Goal: Communication & Community: Answer question/provide support

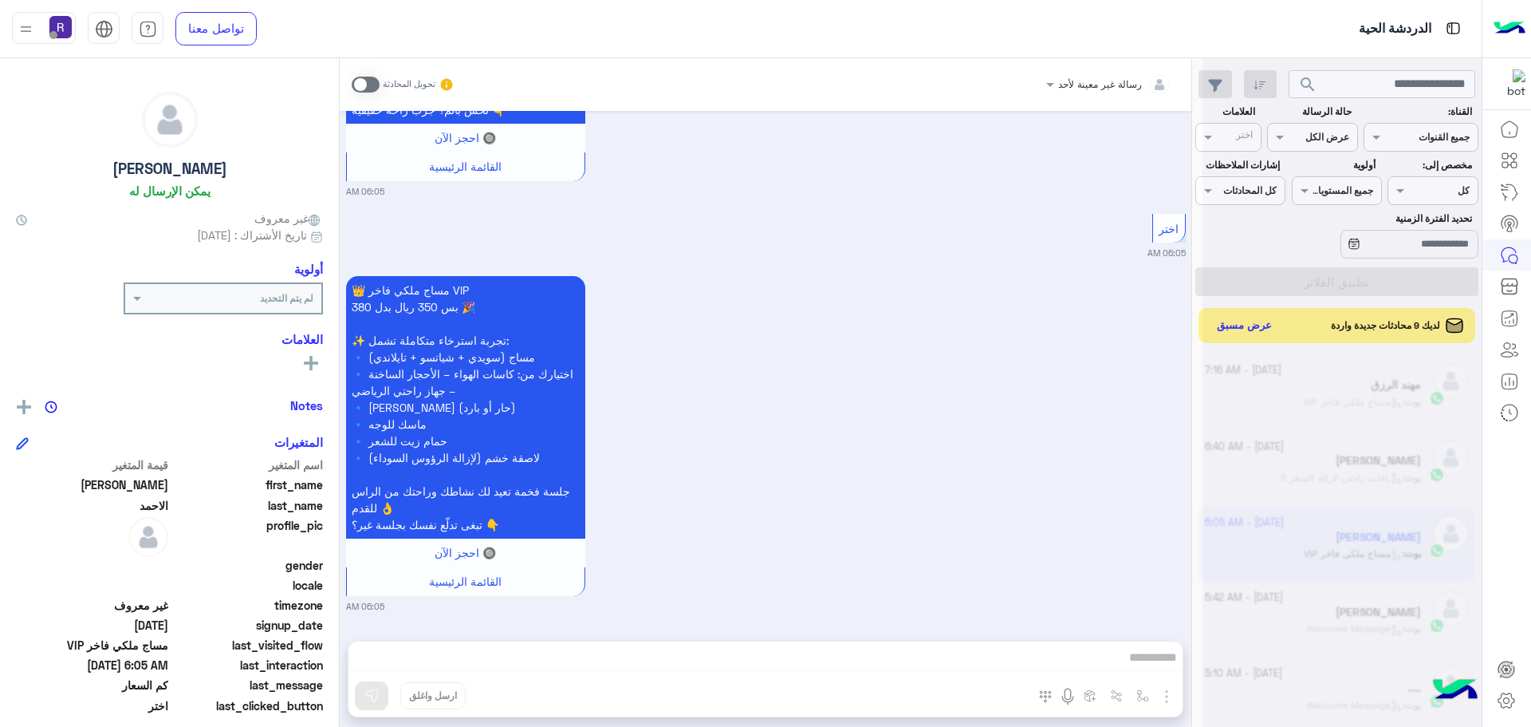
scroll to position [601, 0]
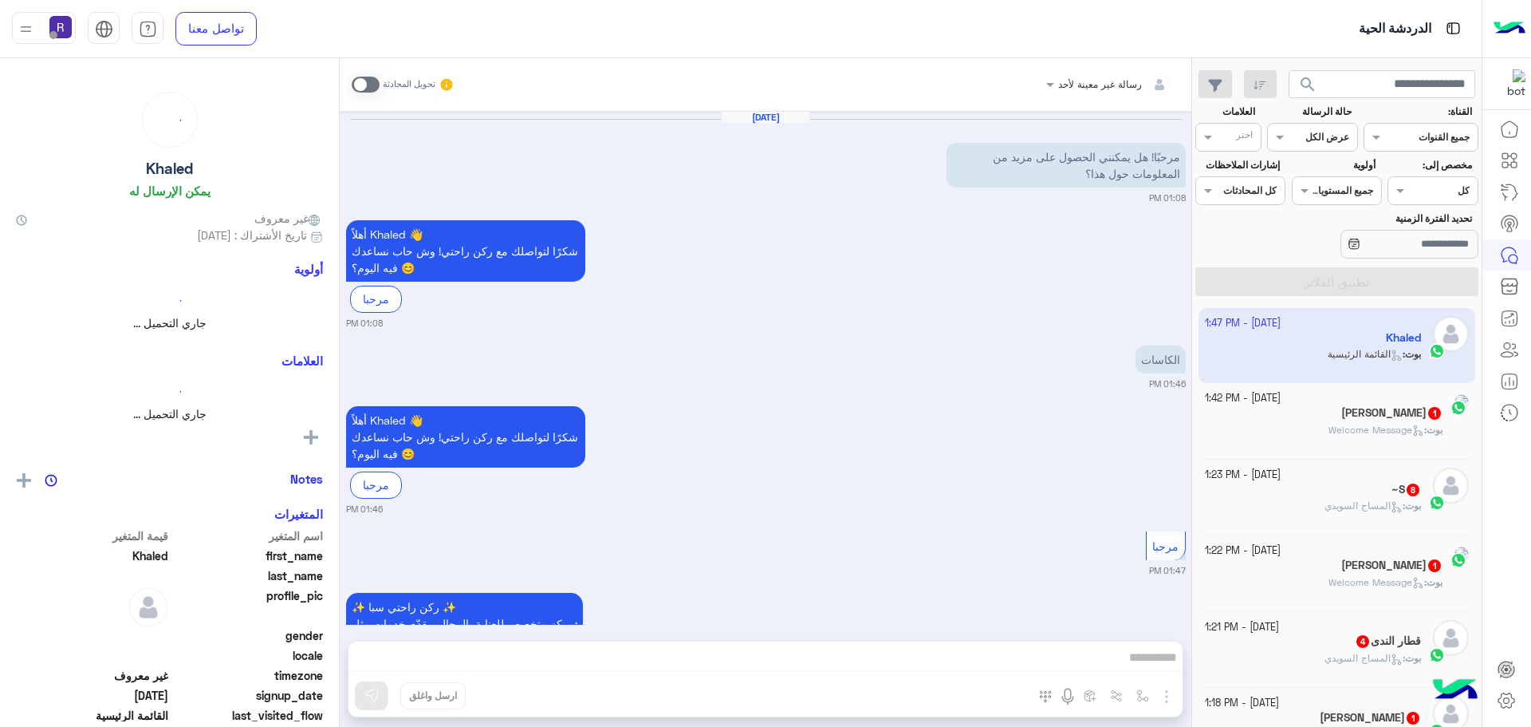
scroll to position [1008, 0]
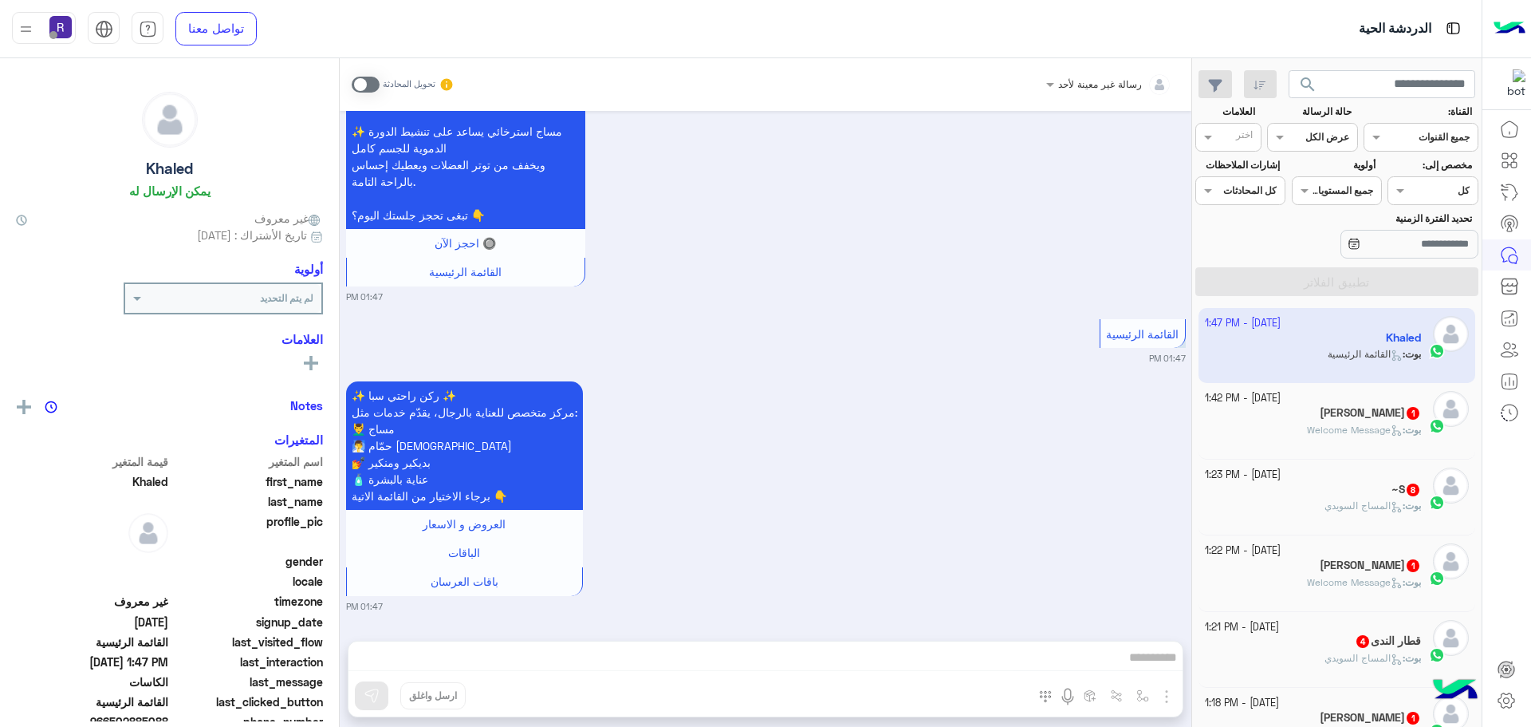
click at [1321, 406] on div "Ali 1" at bounding box center [1313, 414] width 217 height 17
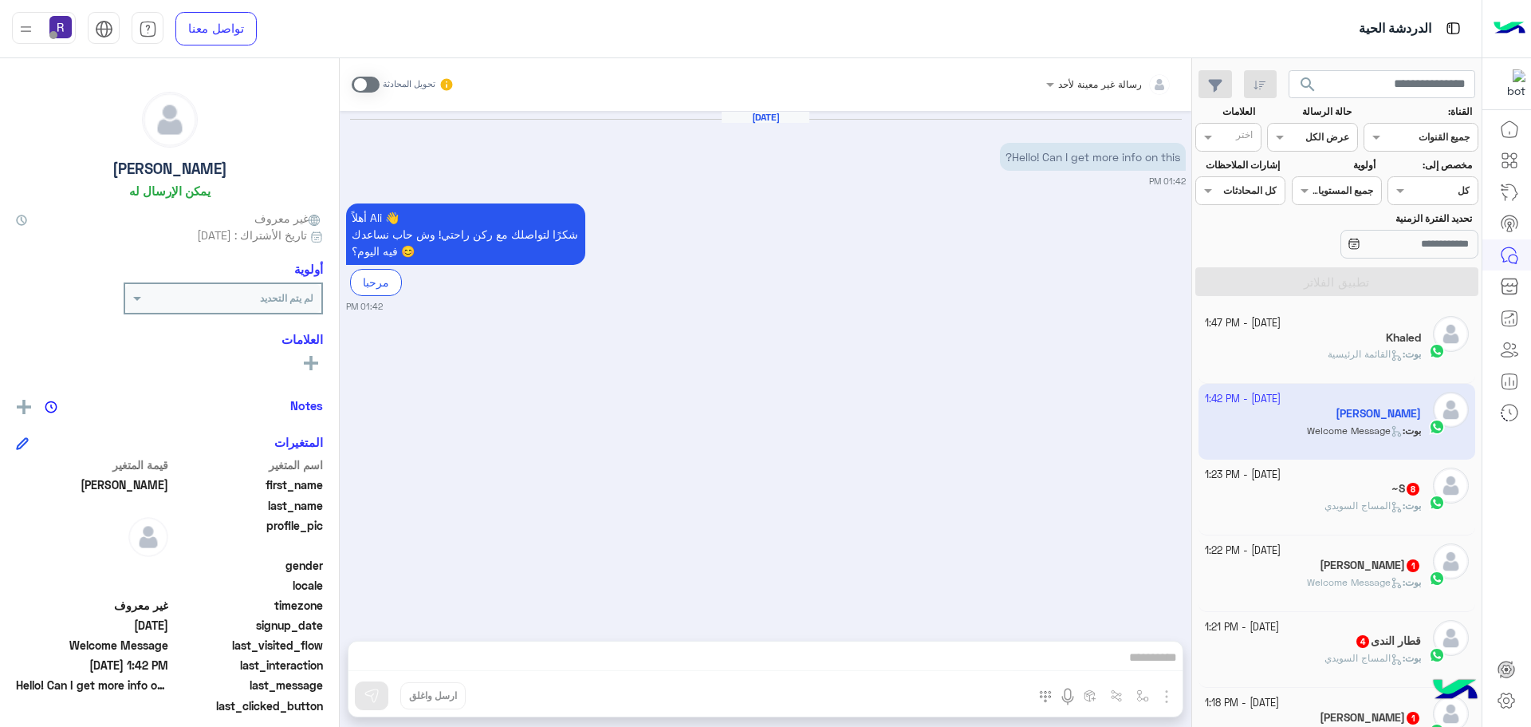
click at [1337, 514] on div "بوت : المساج السويدي" at bounding box center [1313, 512] width 217 height 28
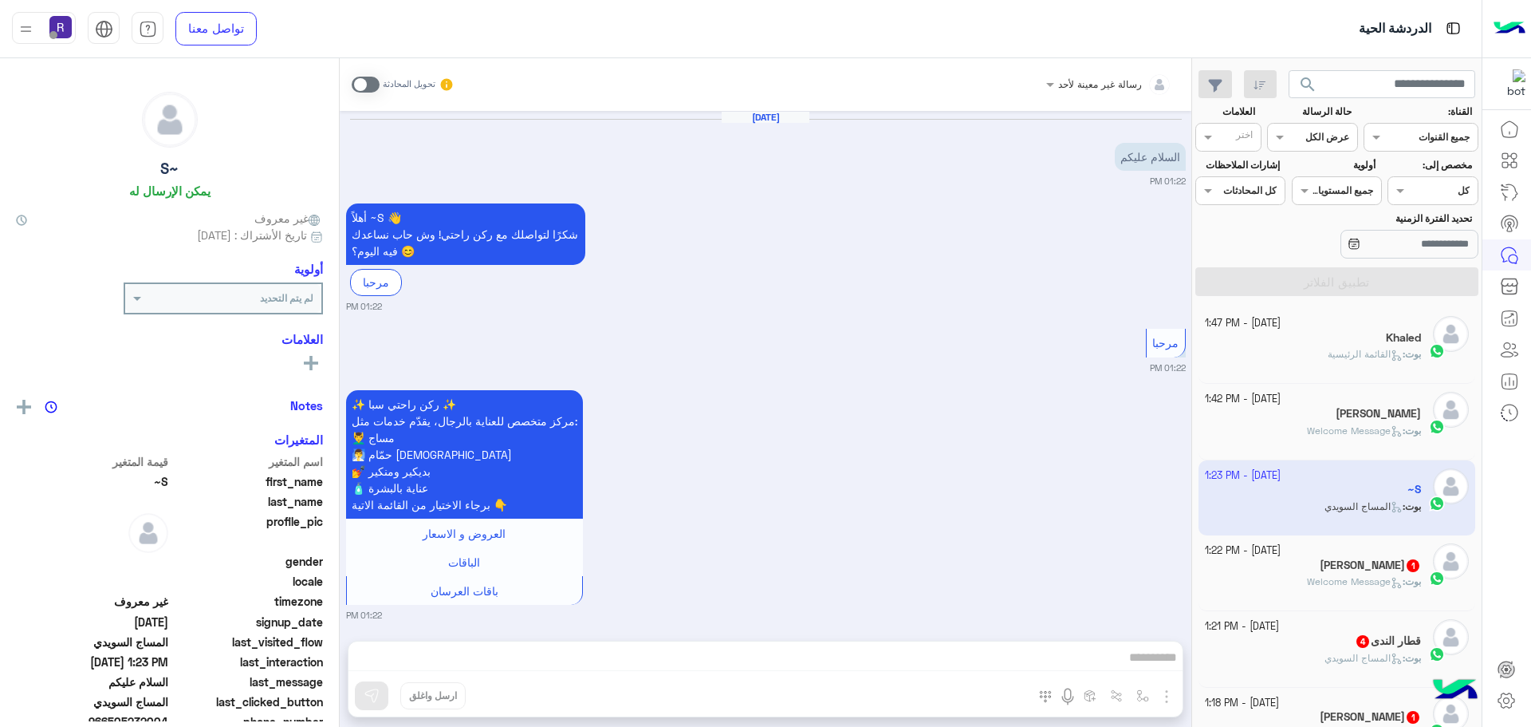
scroll to position [1928, 0]
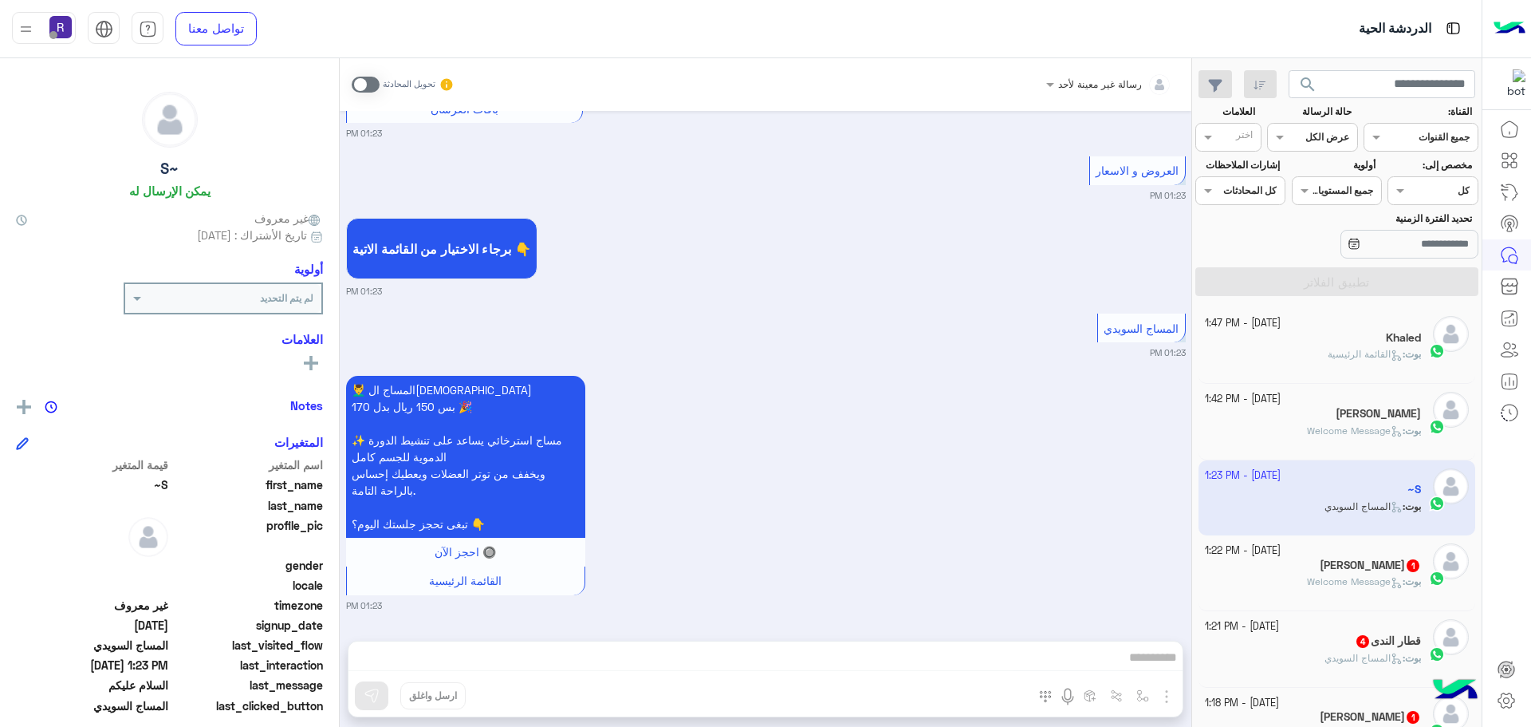
click at [1319, 579] on span "Welcome Message" at bounding box center [1355, 581] width 96 height 12
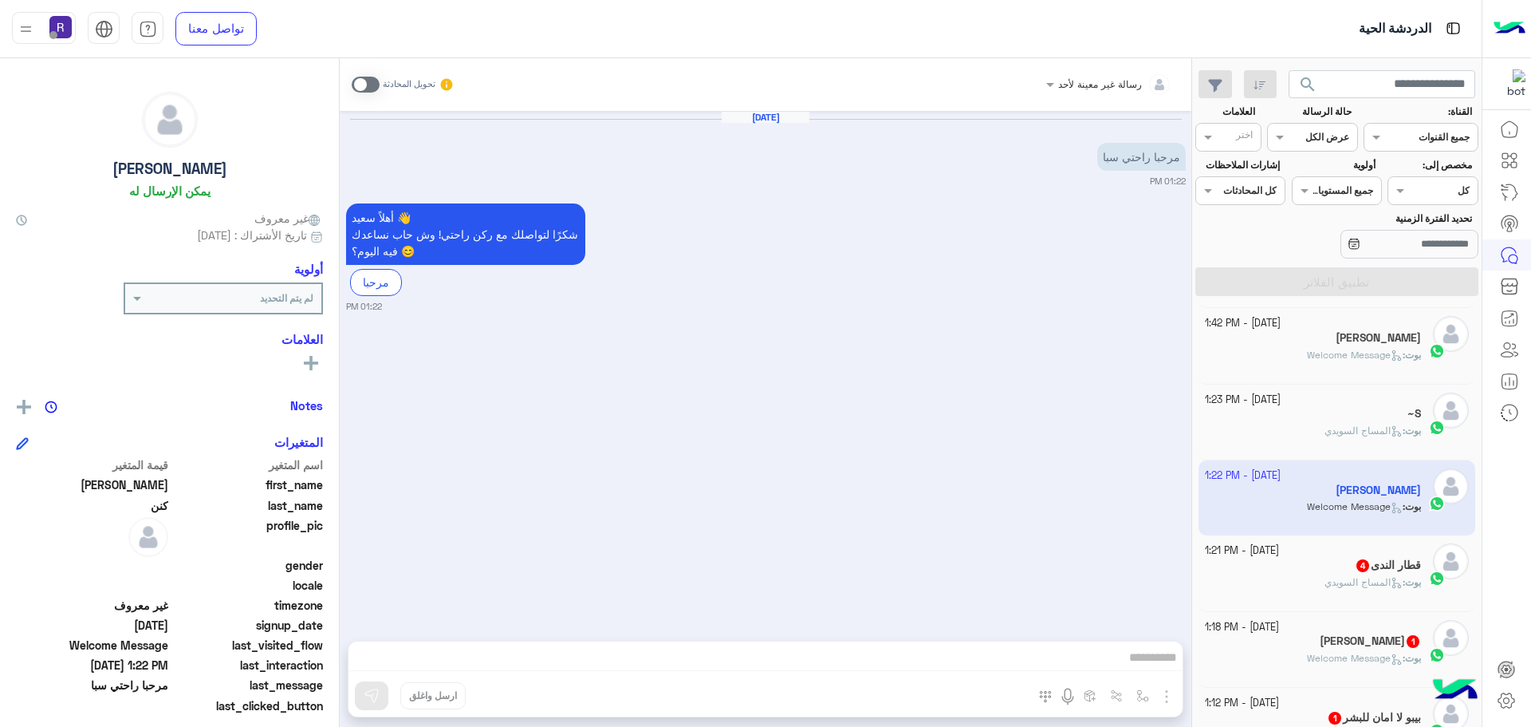
scroll to position [80, 0]
click at [1327, 558] on div "قطار الندى 4" at bounding box center [1313, 562] width 217 height 17
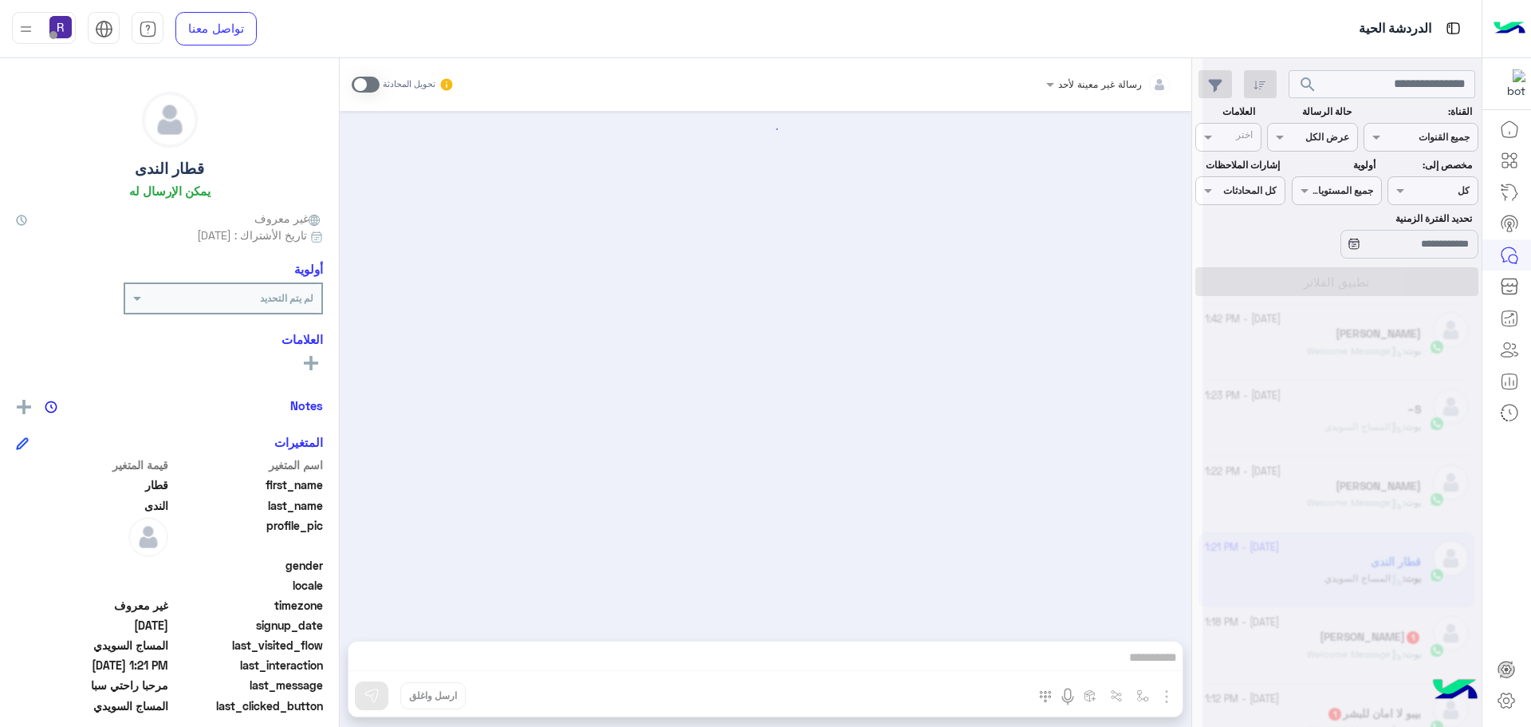
scroll to position [1656, 0]
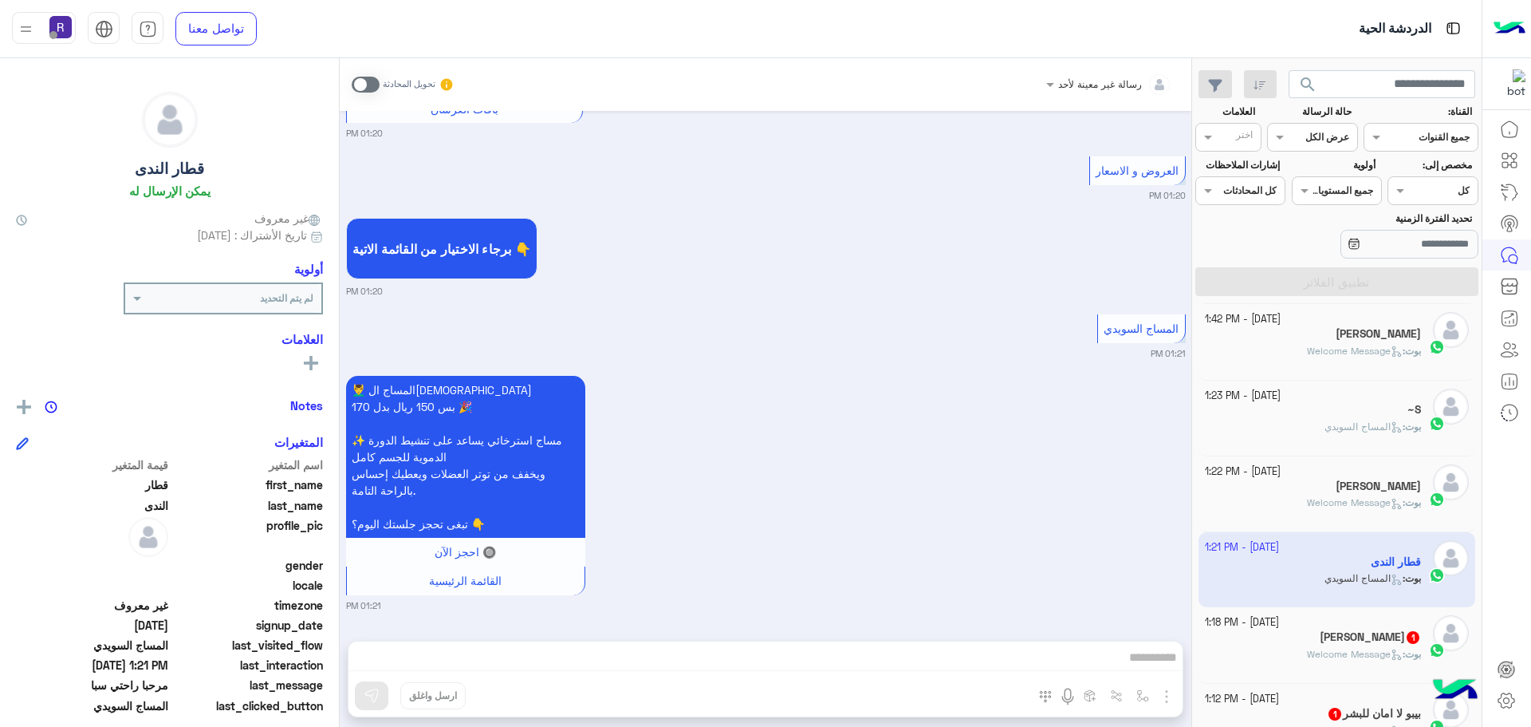
click at [1344, 660] on p "بوت : Welcome Message" at bounding box center [1364, 654] width 114 height 14
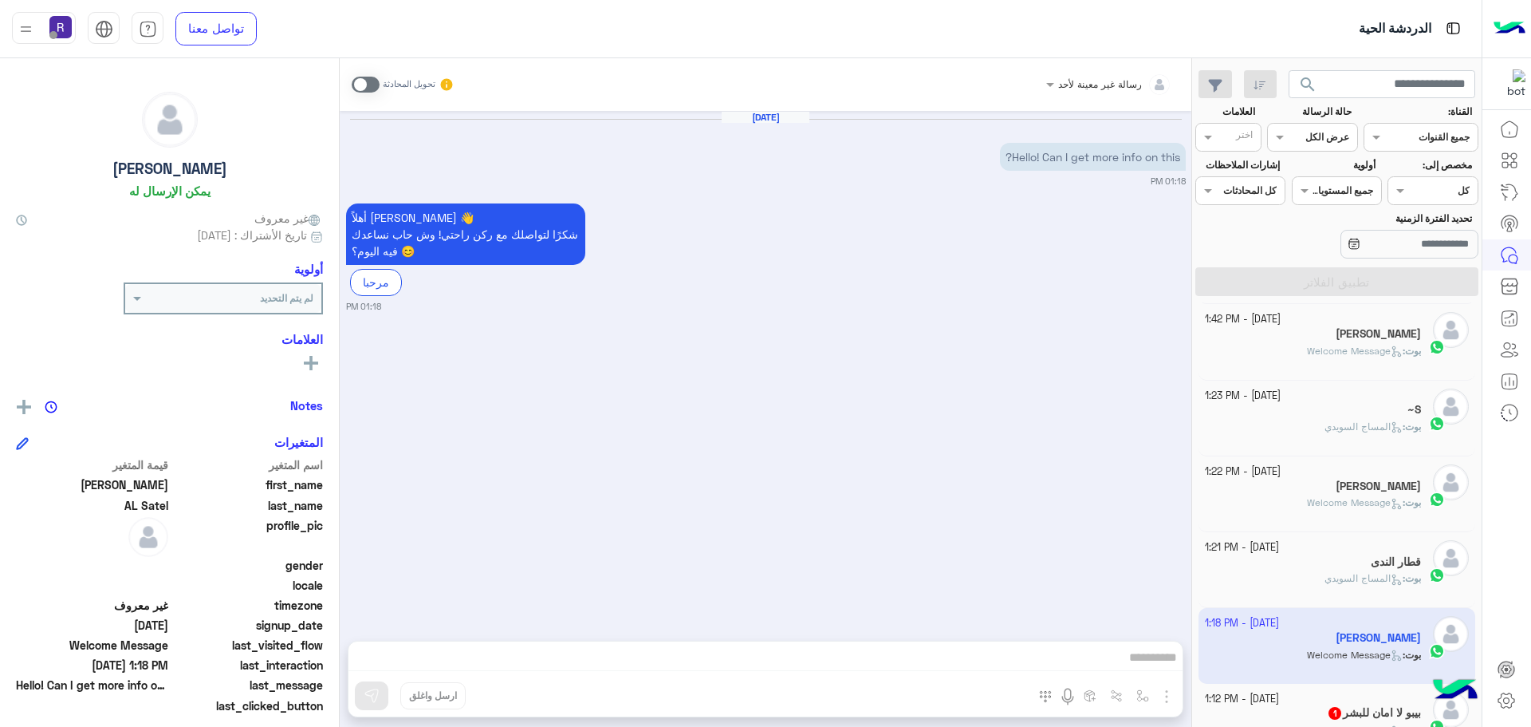
click at [1342, 708] on h5 "بيبو لا امان للبشر 1" at bounding box center [1374, 713] width 94 height 14
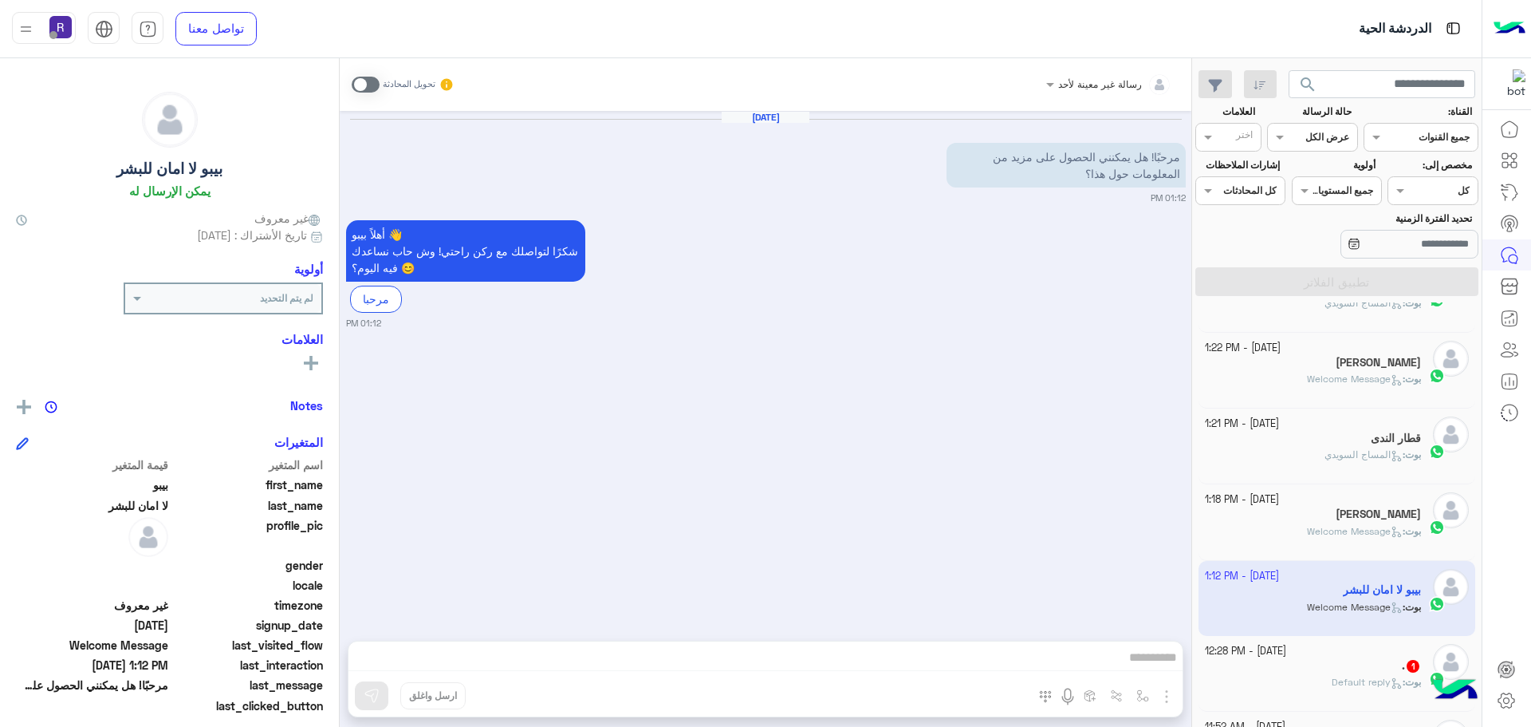
scroll to position [319, 0]
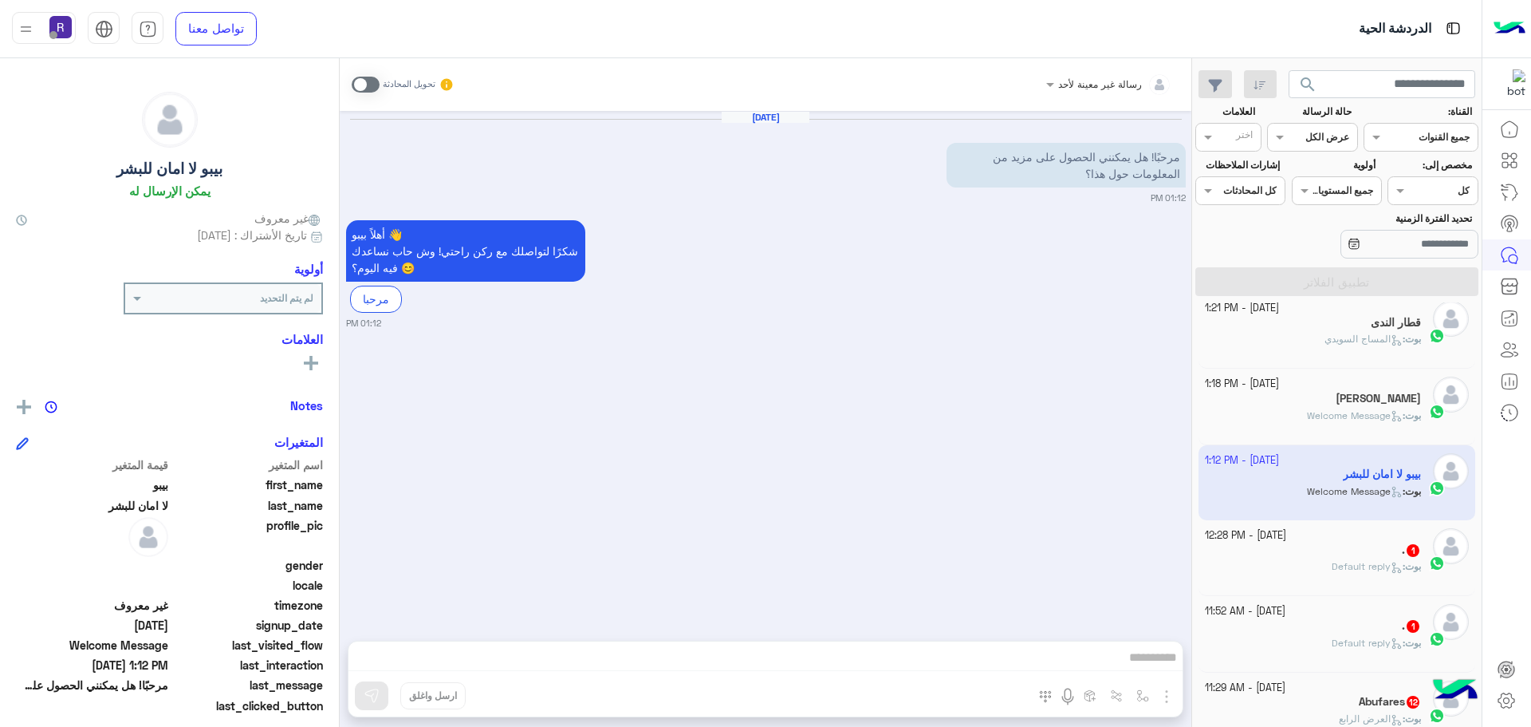
click at [1359, 574] on div "بوت : Default reply" at bounding box center [1313, 573] width 217 height 28
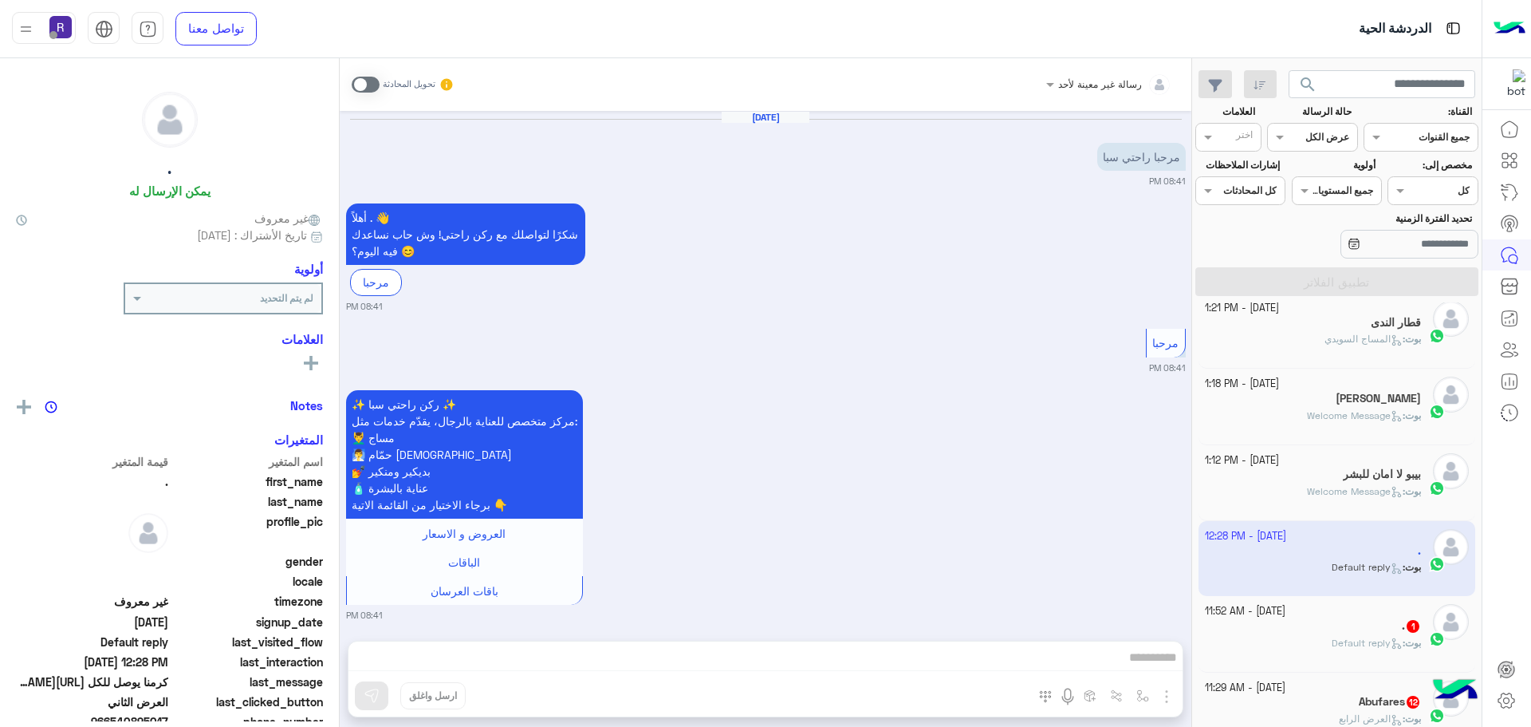
scroll to position [2481, 0]
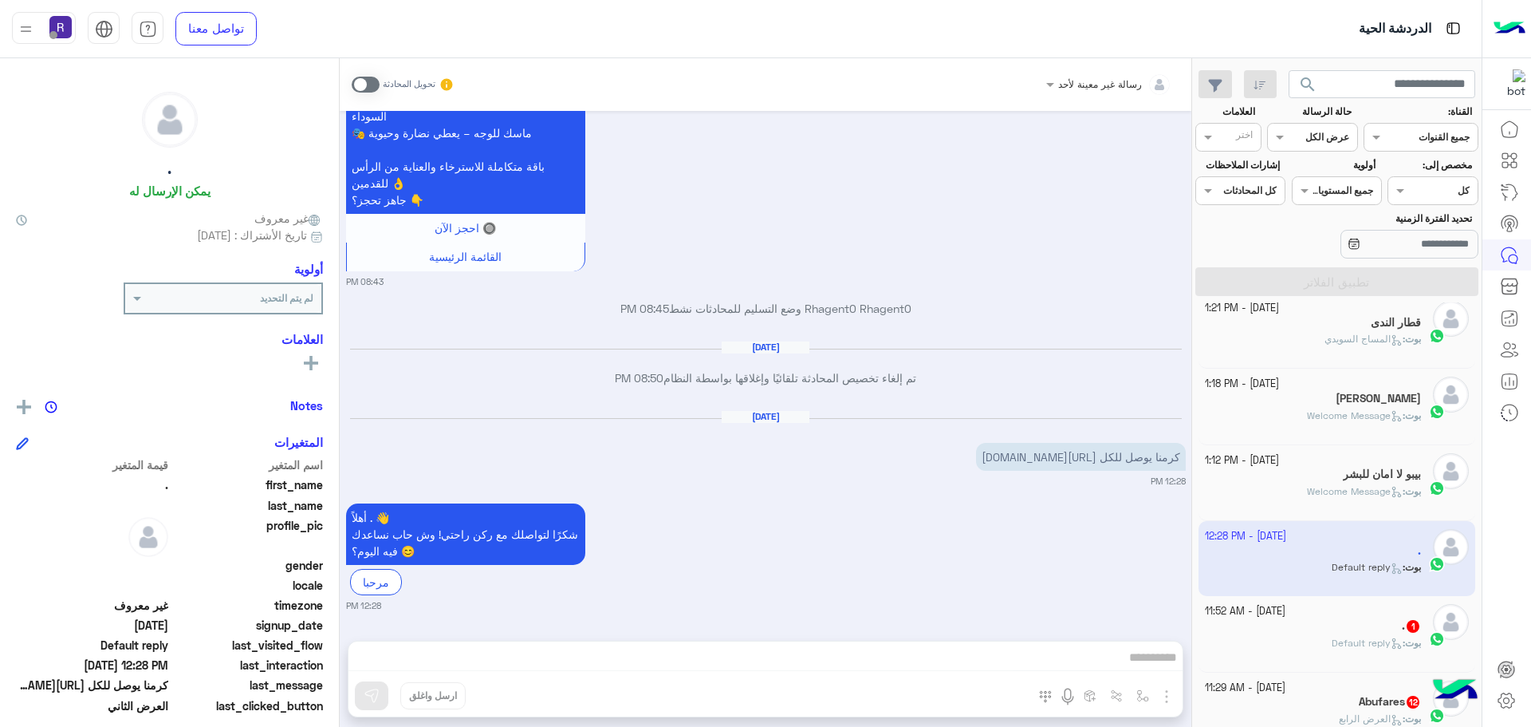
click at [1359, 607] on div "[DATE] - 11:52 AM" at bounding box center [1313, 611] width 217 height 15
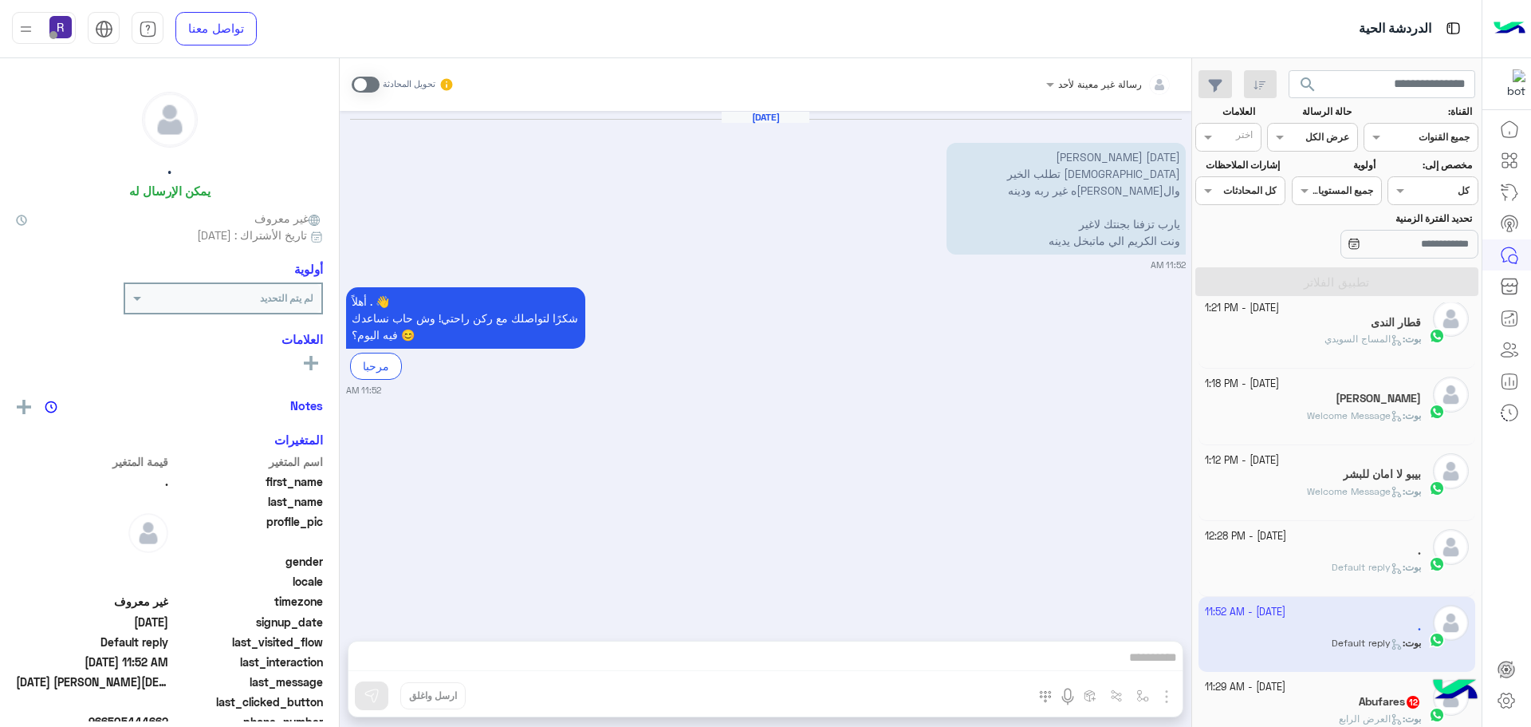
click at [1353, 574] on p "بوت : Default reply" at bounding box center [1376, 567] width 89 height 14
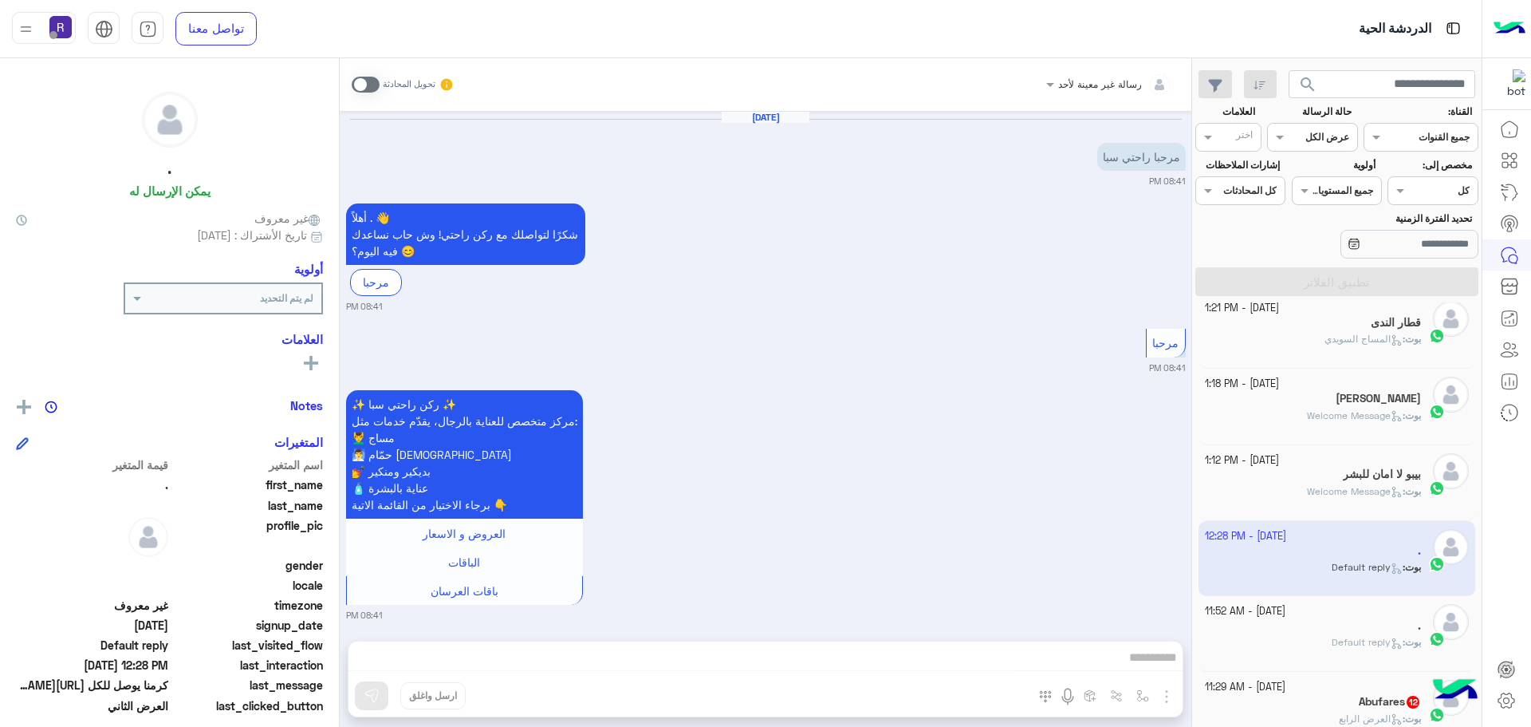
scroll to position [2481, 0]
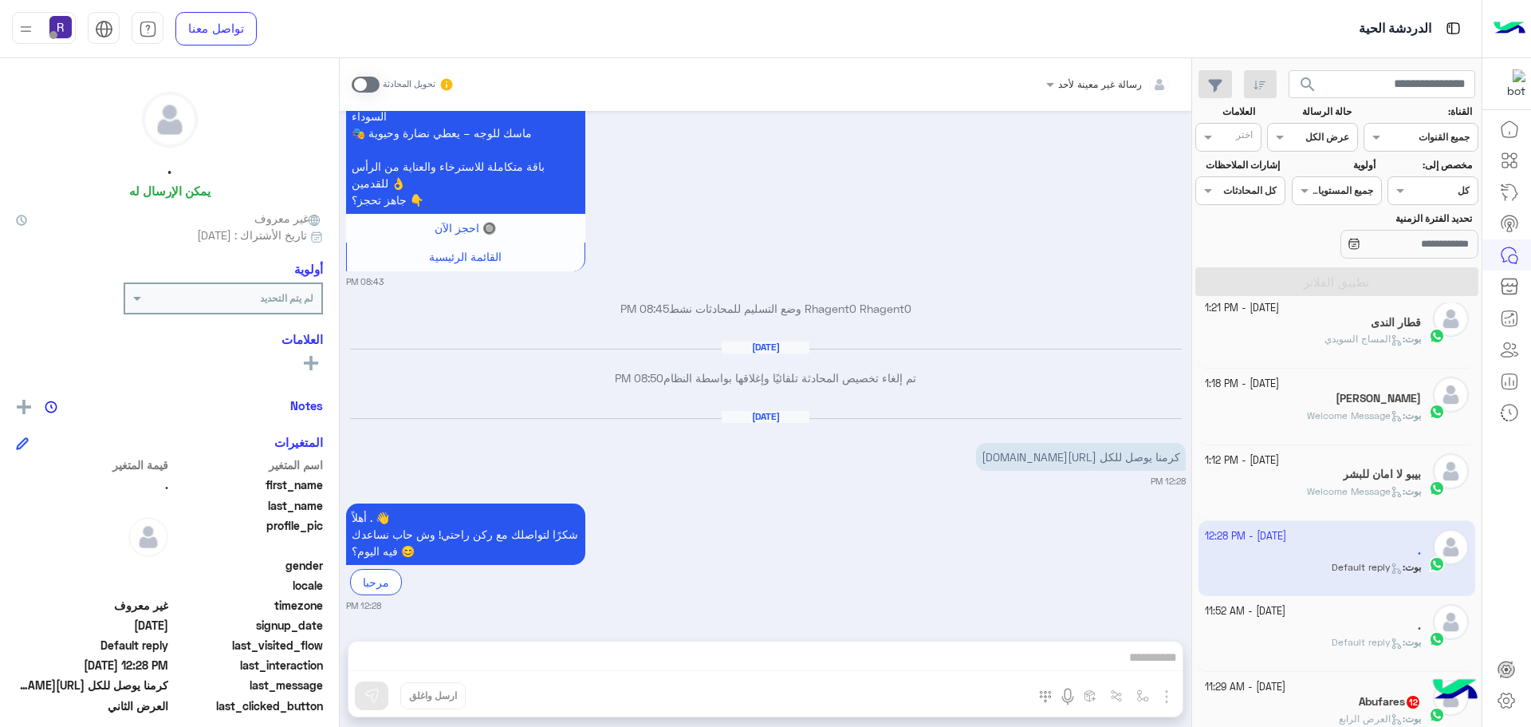
click at [1365, 701] on h5 "Abufares 12" at bounding box center [1390, 702] width 62 height 14
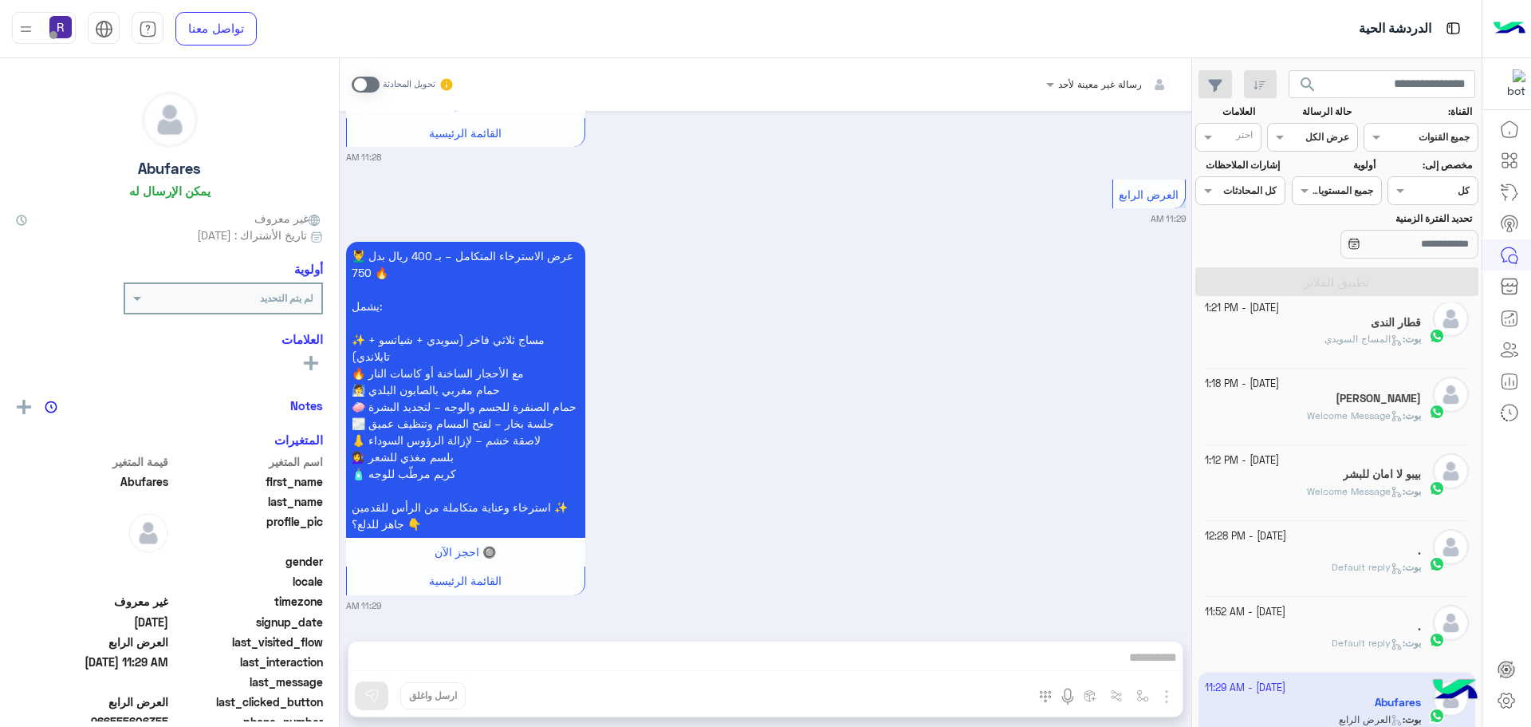
scroll to position [558, 0]
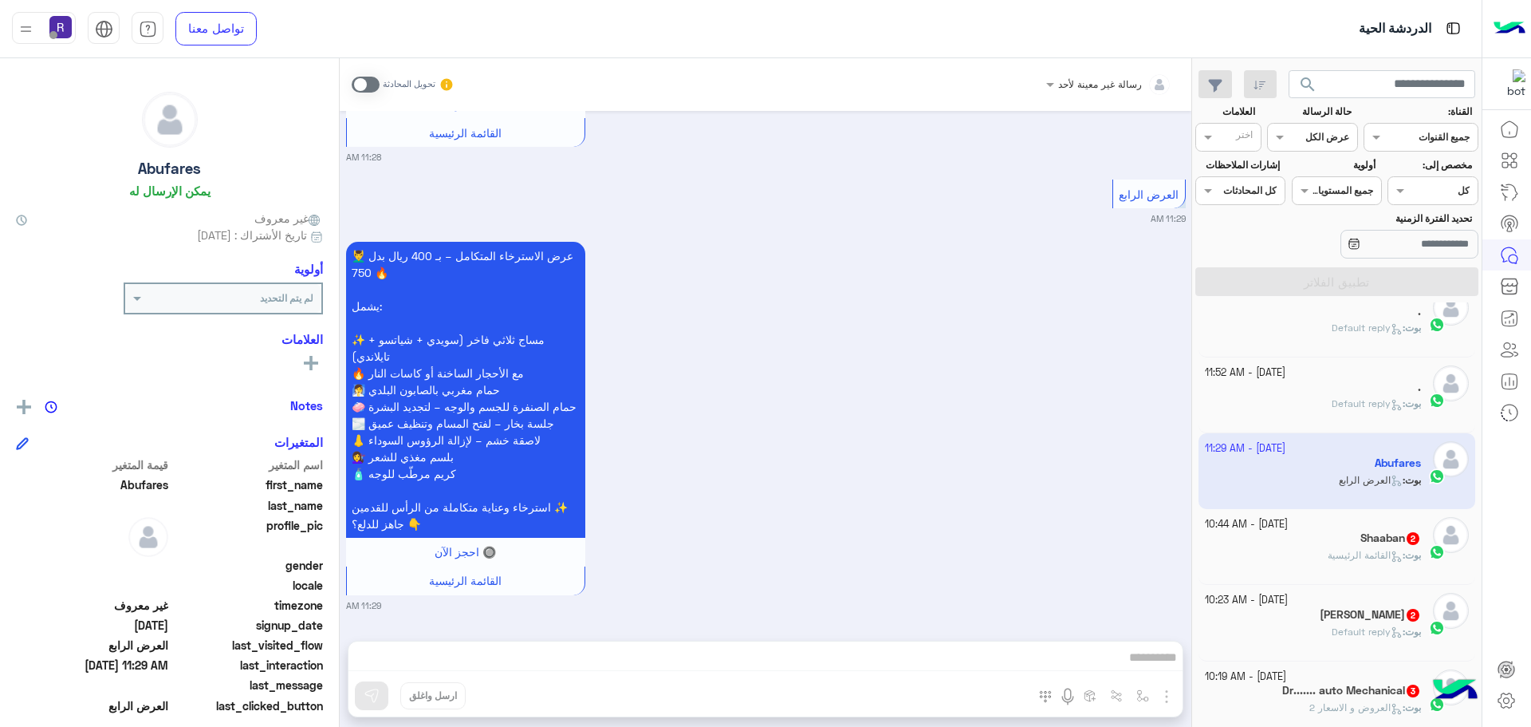
click at [1338, 559] on span "القائمة الرئيسية" at bounding box center [1365, 555] width 75 height 12
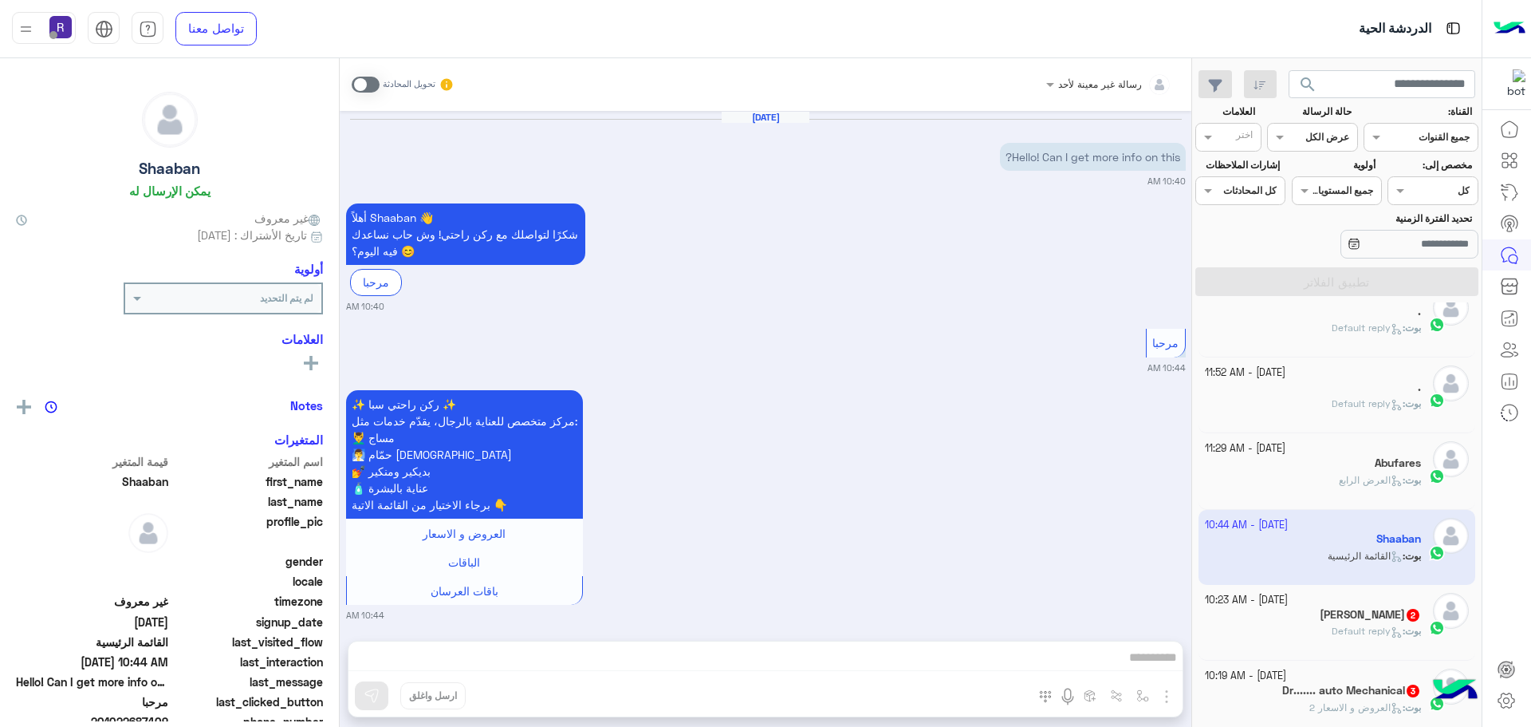
scroll to position [10, 0]
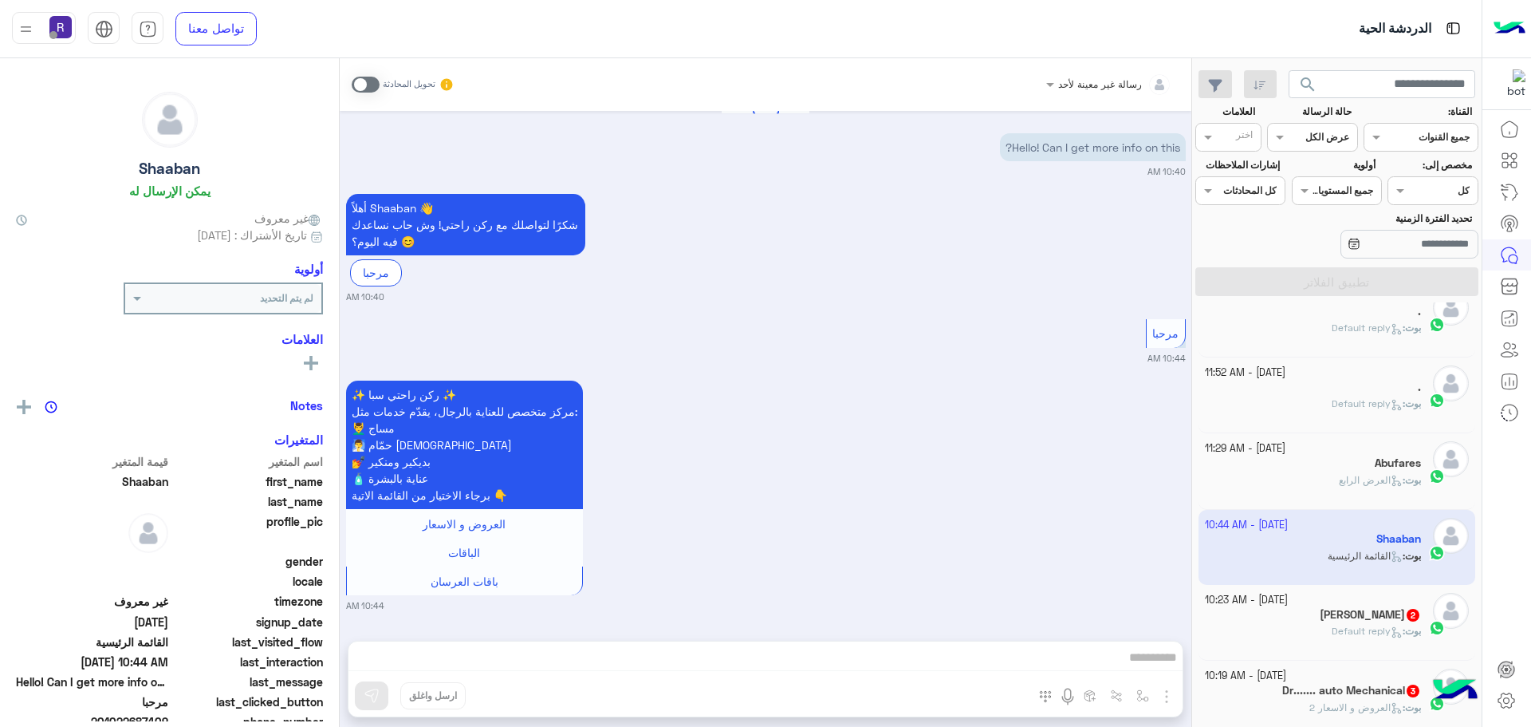
click at [1405, 612] on span "2" at bounding box center [1413, 614] width 16 height 14
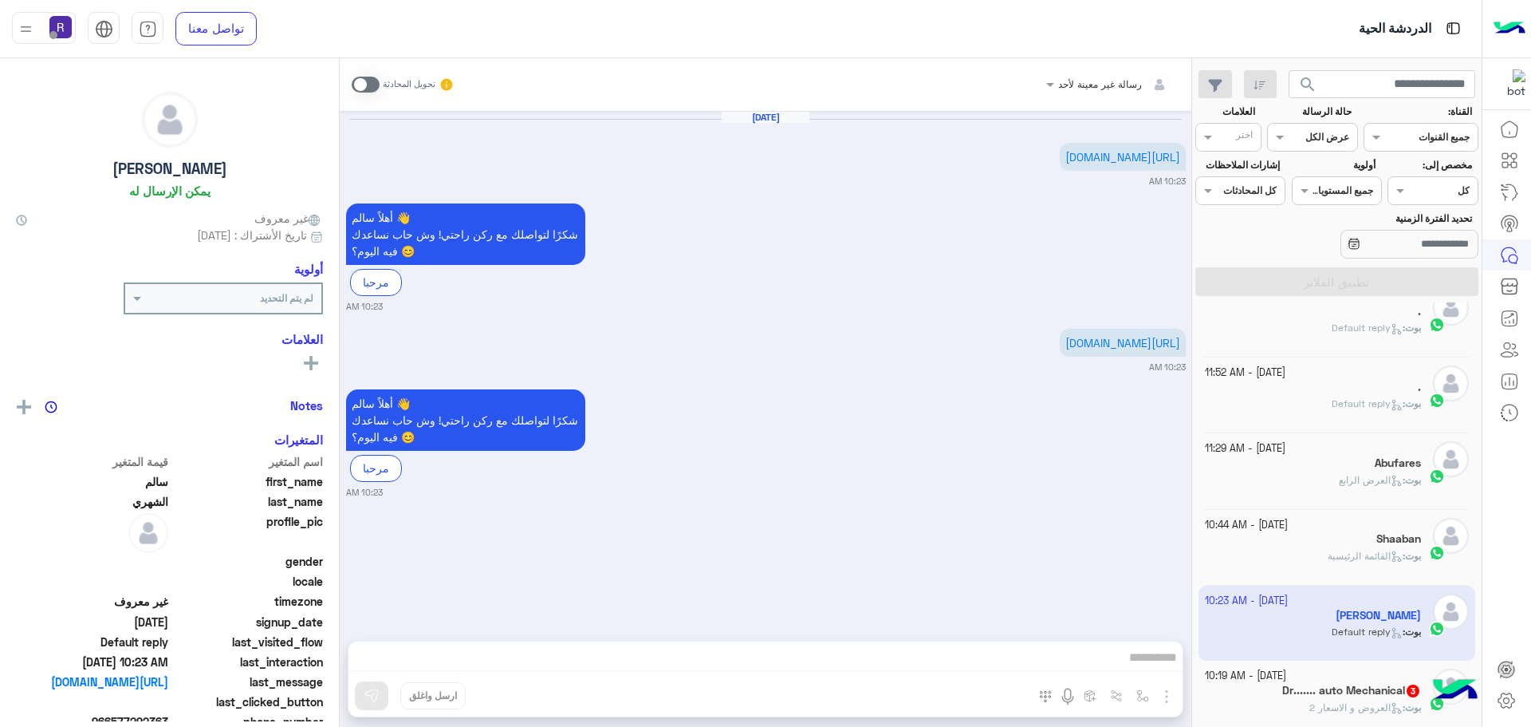
click at [1353, 683] on h5 "Dr....... auto Mechanical 3" at bounding box center [1351, 690] width 139 height 14
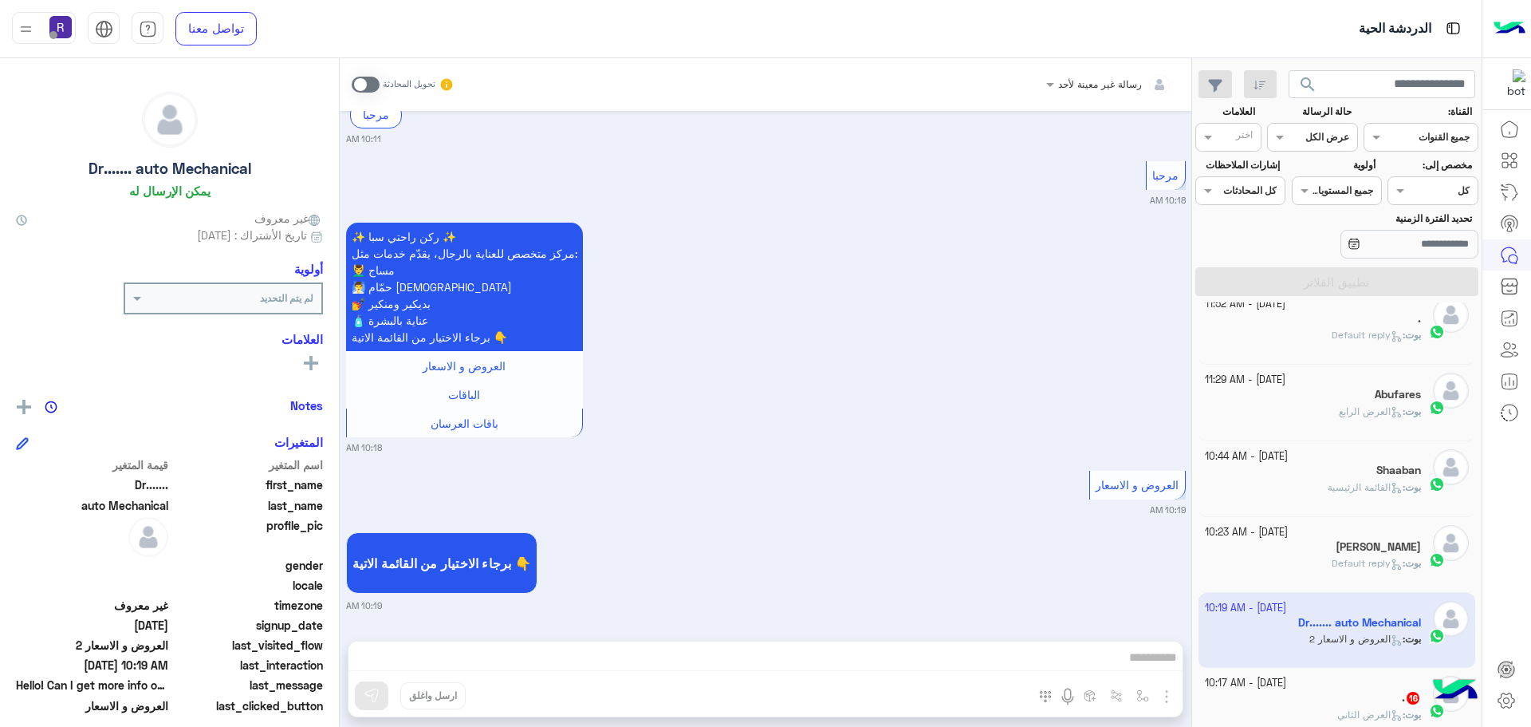
scroll to position [718, 0]
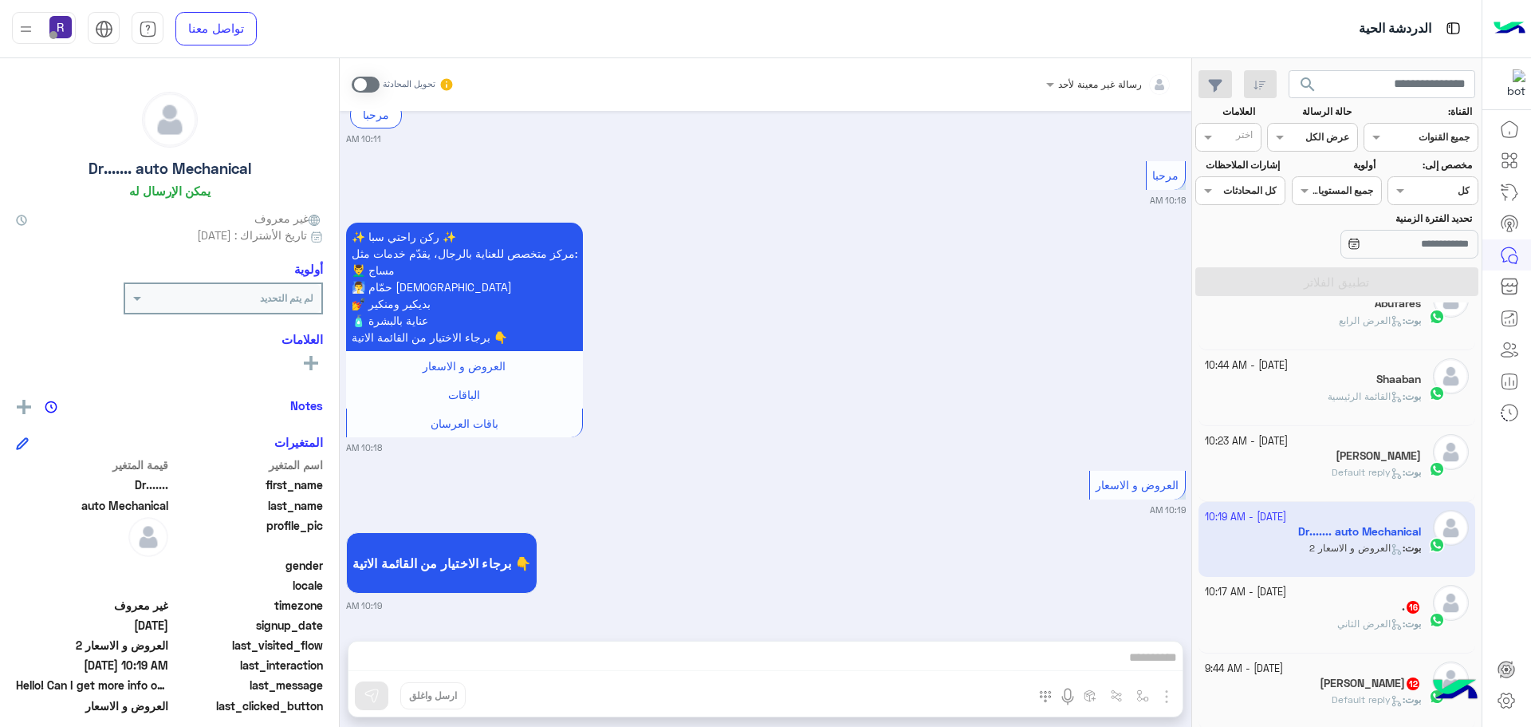
click at [1357, 637] on div "بوت : العرض الثاني" at bounding box center [1313, 630] width 217 height 28
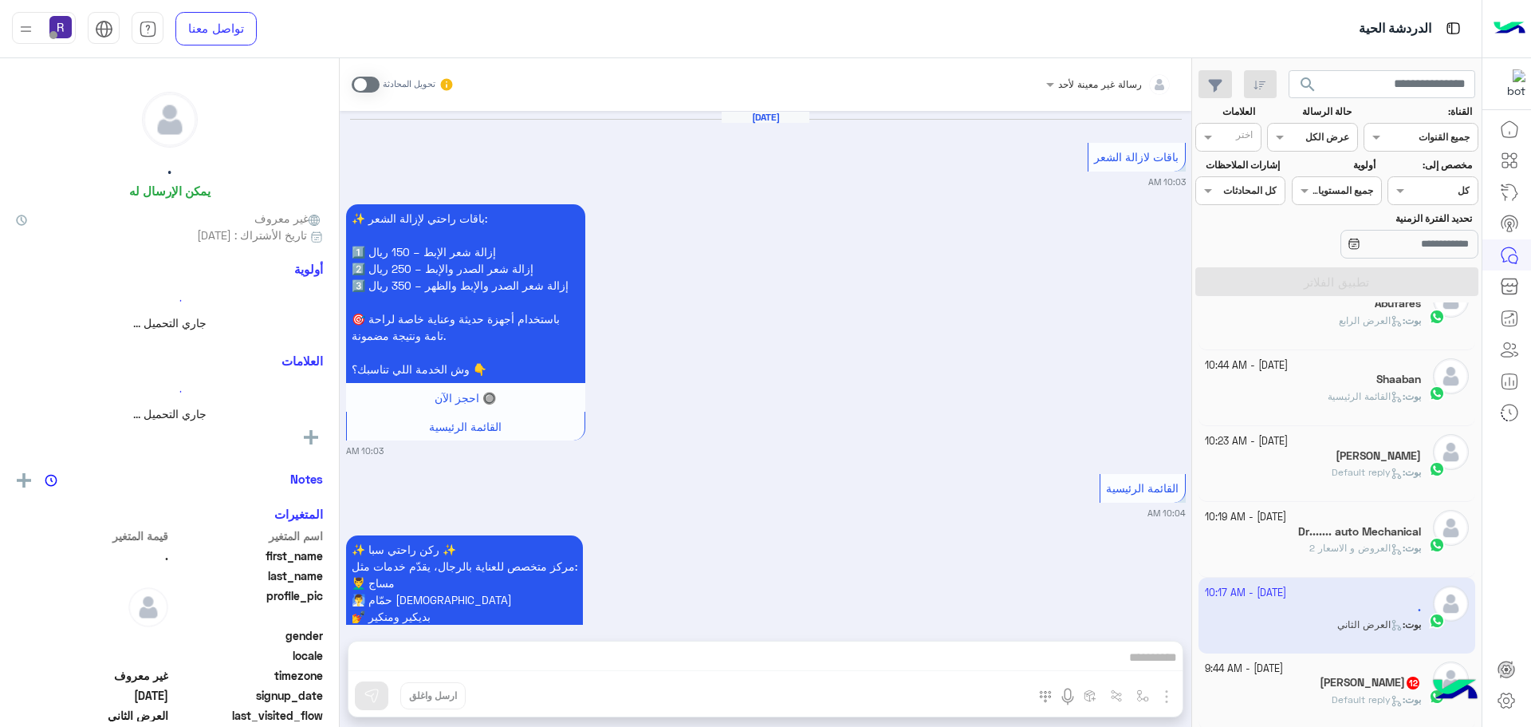
scroll to position [3552, 0]
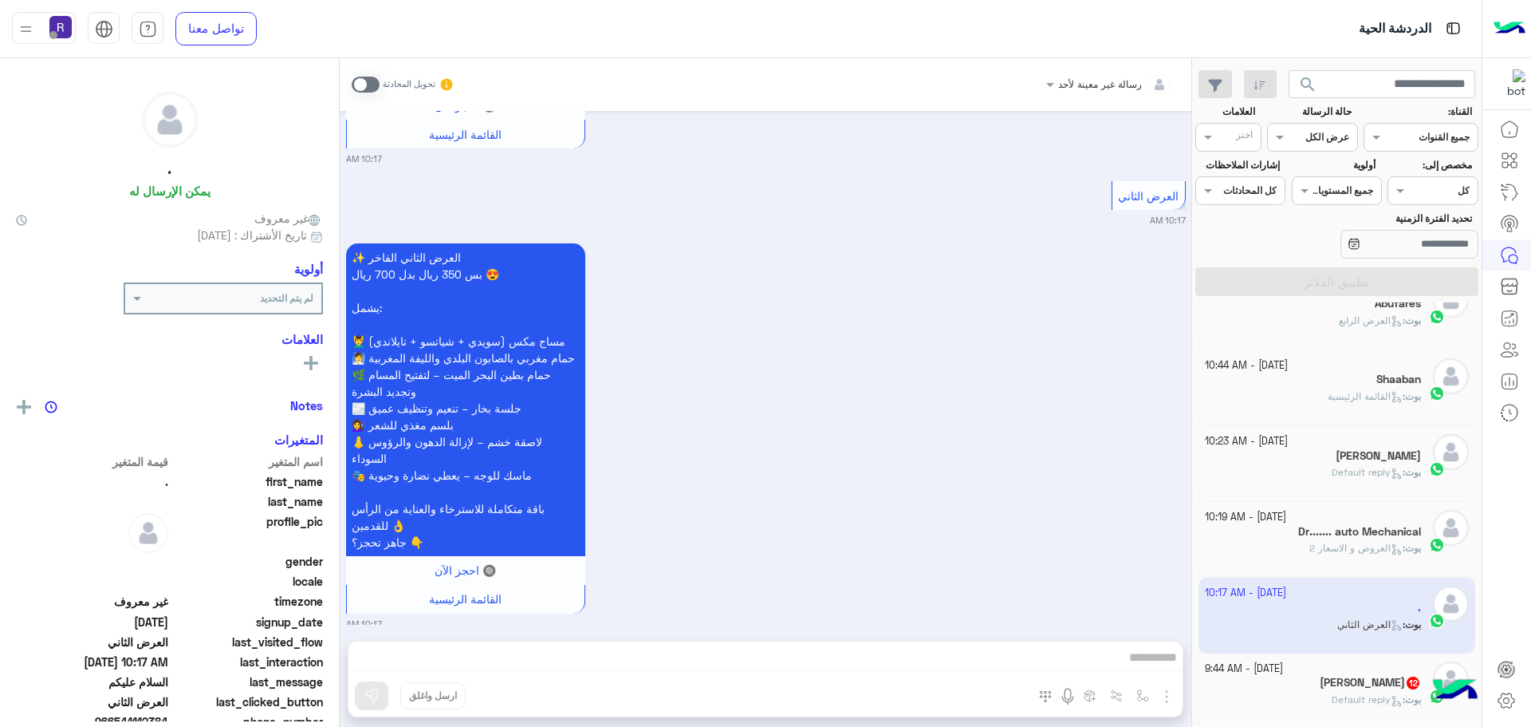
click at [1343, 698] on span "Default reply" at bounding box center [1367, 699] width 71 height 12
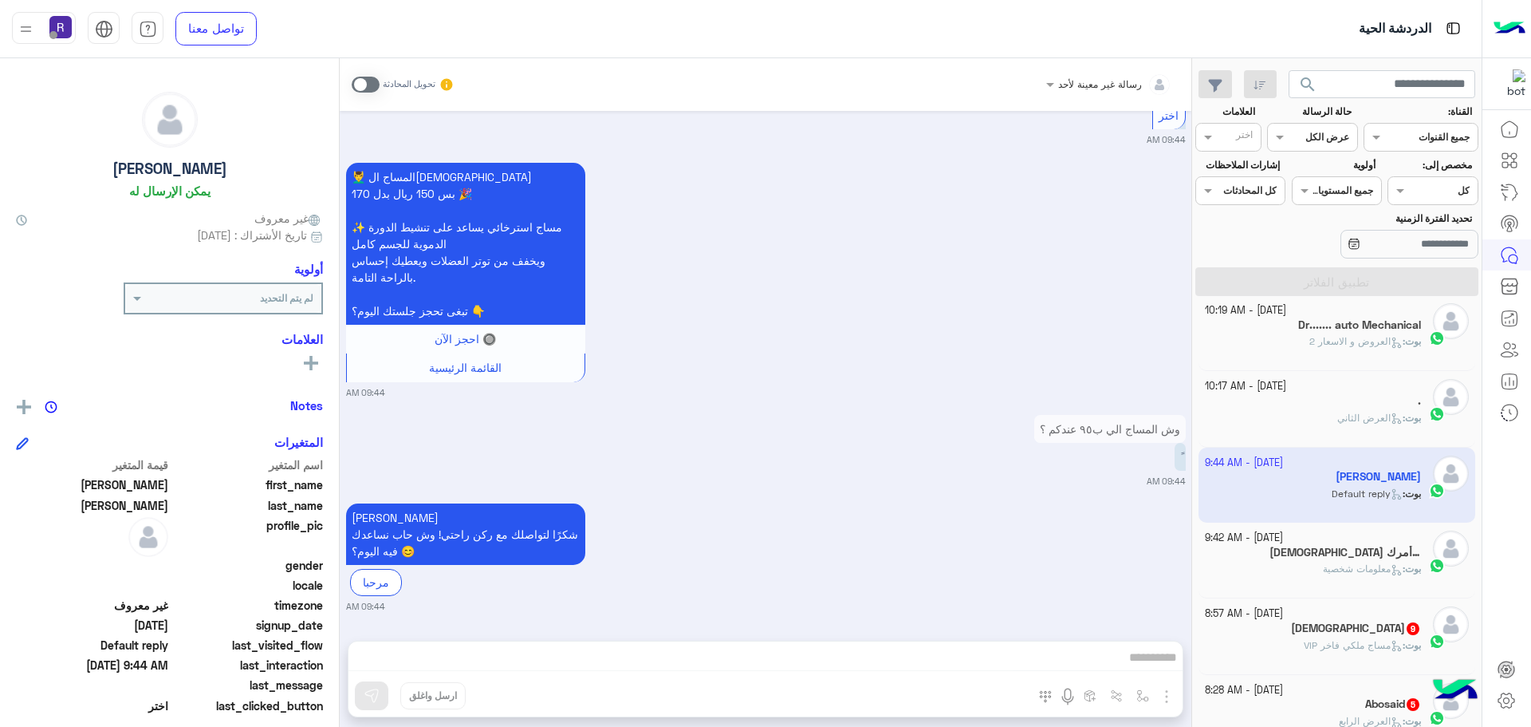
scroll to position [957, 0]
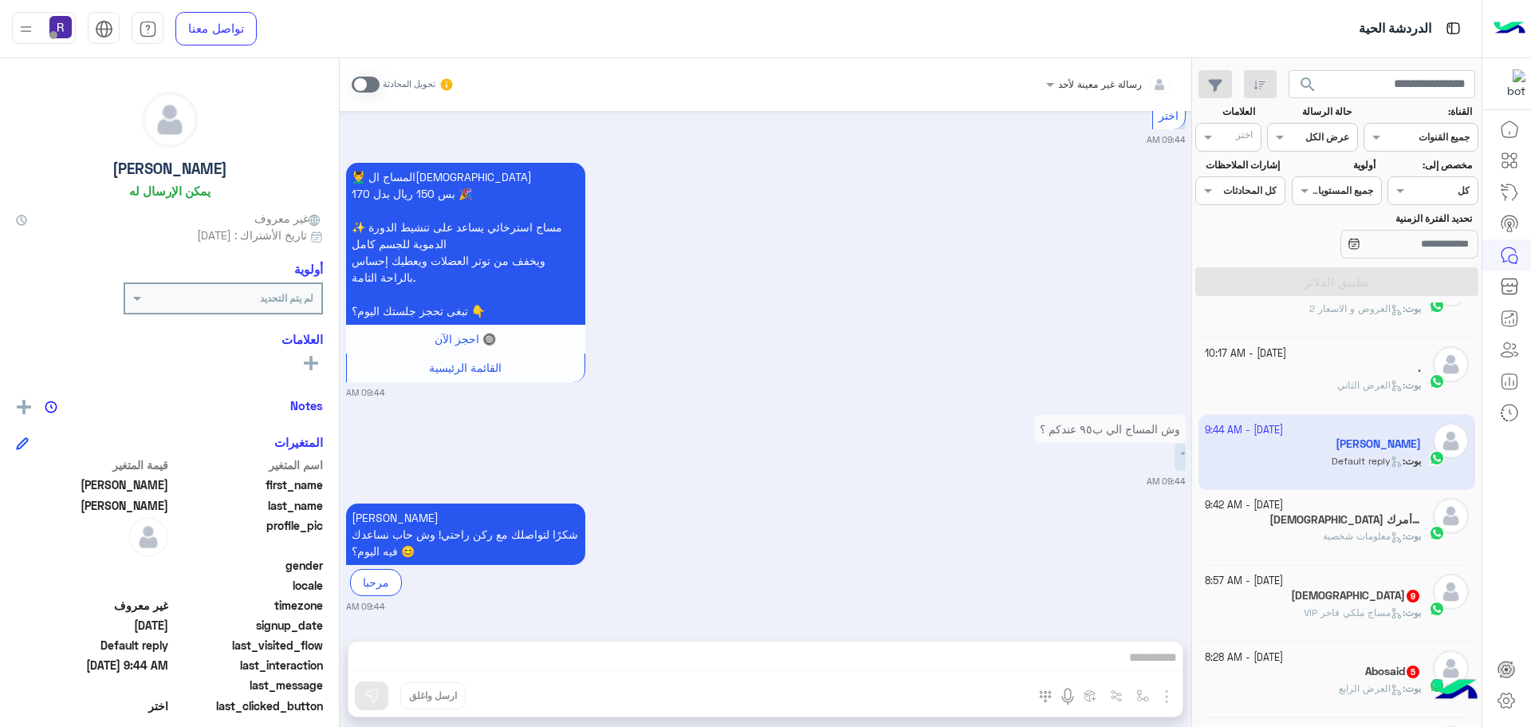
click at [1296, 547] on div "بوت : معلومات شخصية" at bounding box center [1313, 543] width 217 height 28
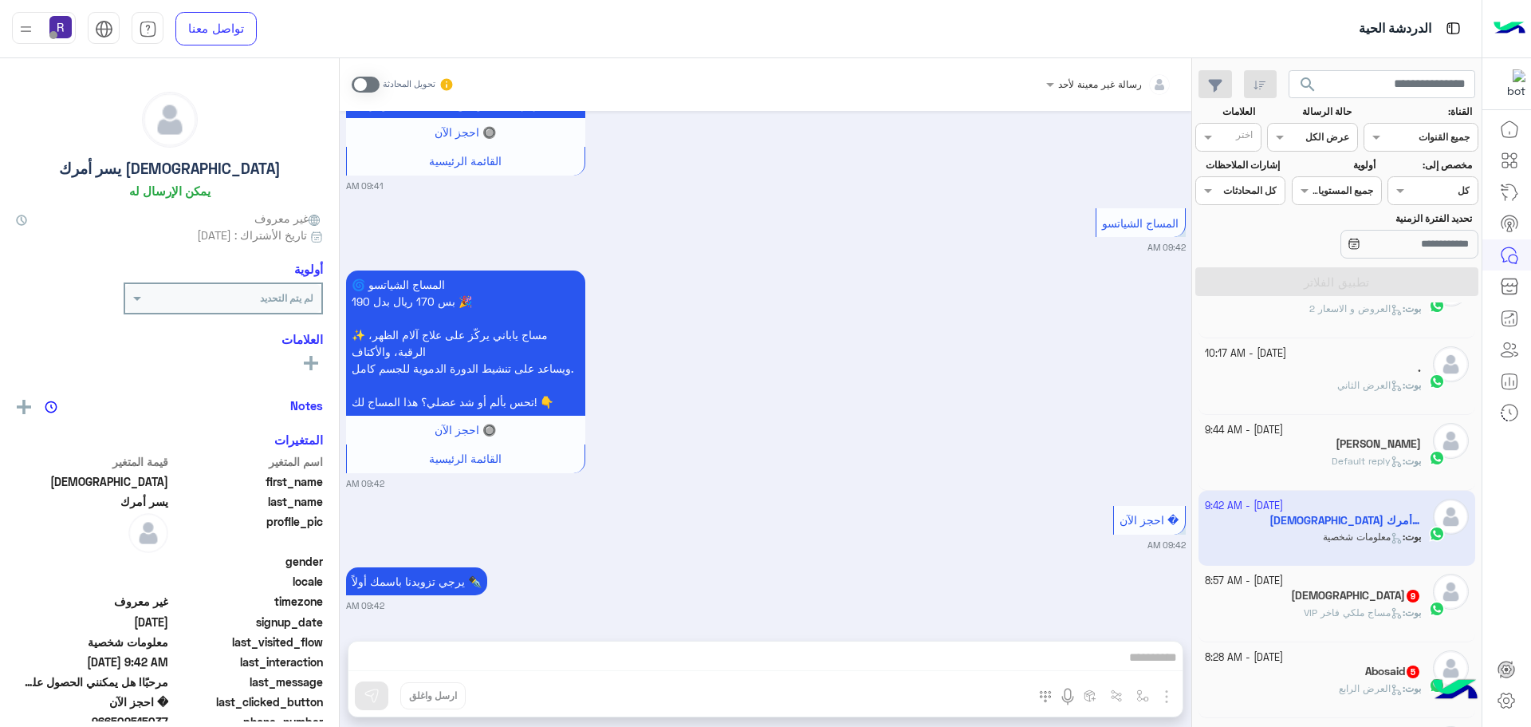
click at [1327, 604] on div "سبحان الله 9" at bounding box center [1313, 597] width 217 height 17
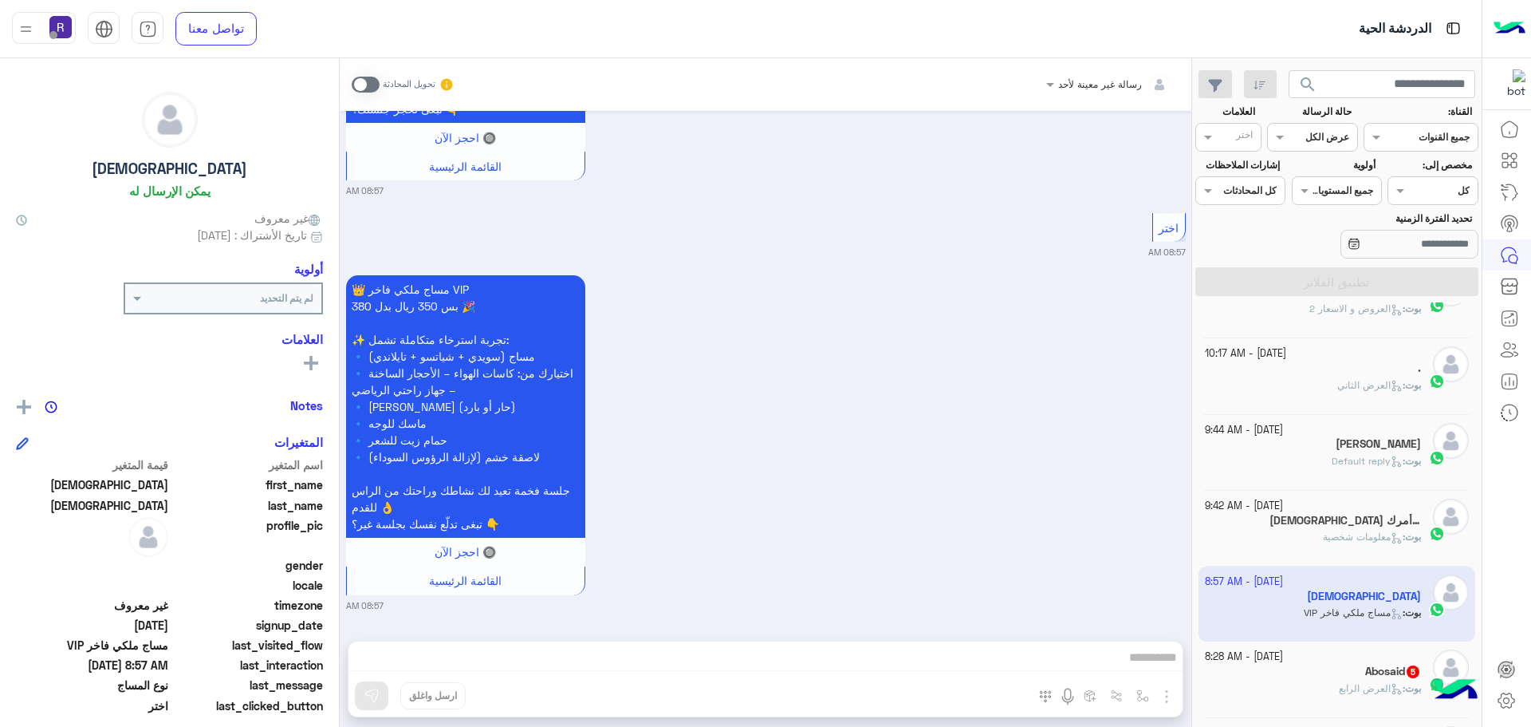
click at [1347, 657] on div "[DATE] - 8:28 AM" at bounding box center [1313, 656] width 217 height 15
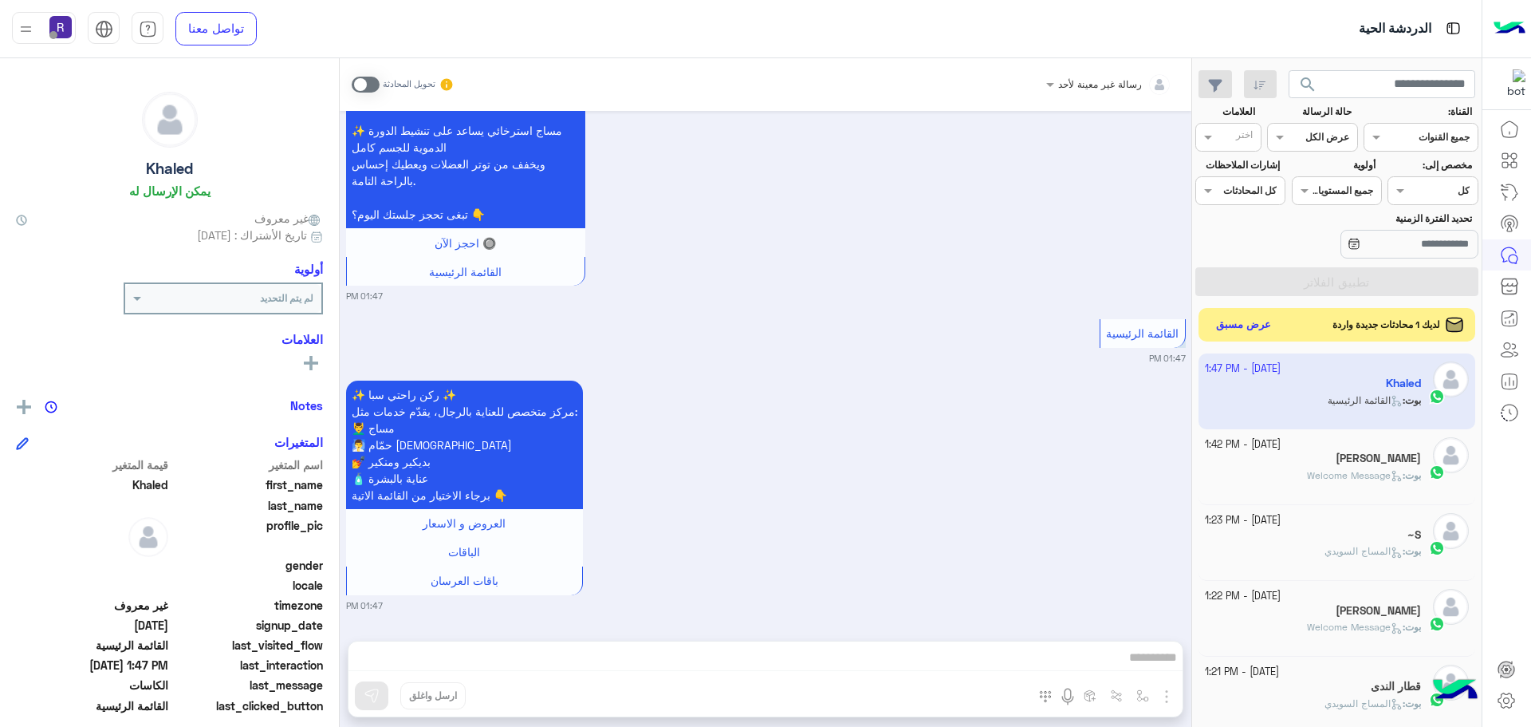
click at [1243, 317] on button "عرض مسبق" at bounding box center [1244, 325] width 67 height 22
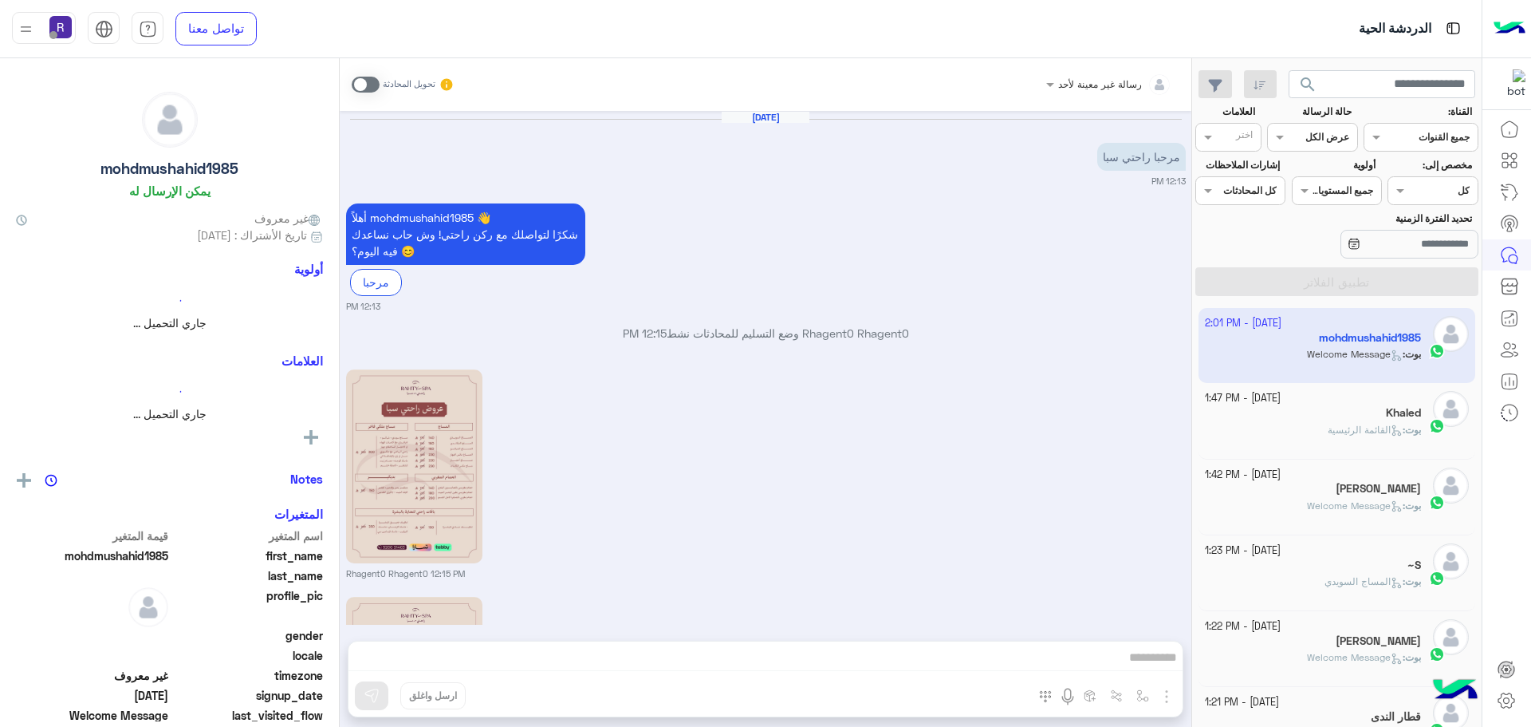
scroll to position [581, 0]
